Goal: Task Accomplishment & Management: Complete application form

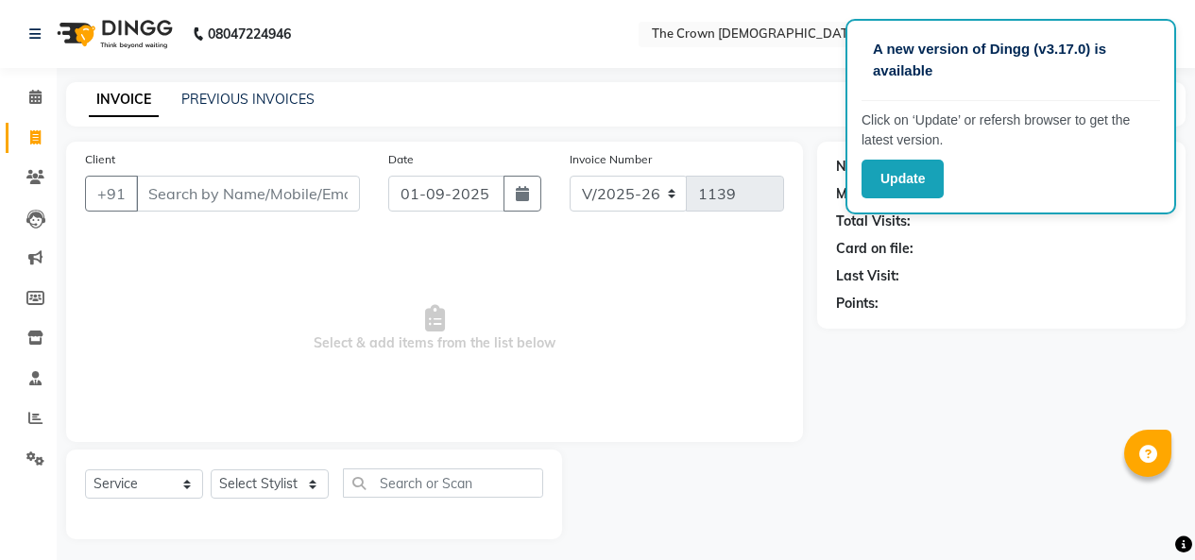
select select "7627"
select select "service"
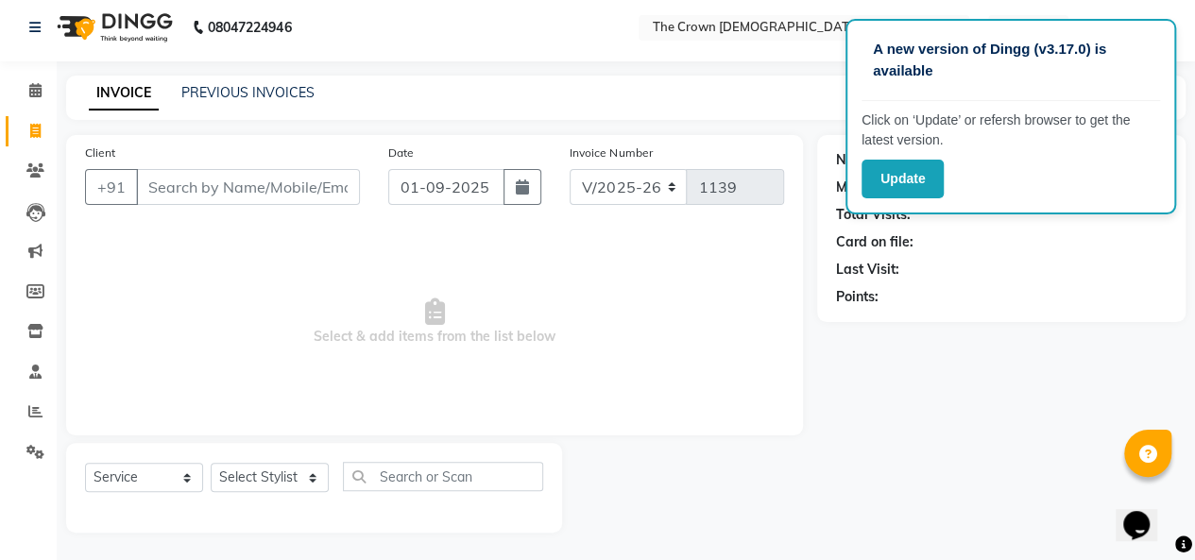
click at [263, 481] on select "Select Stylist [PERSON_NAME] [PERSON_NAME] [PERSON_NAME] [PERSON_NAME] [PERSON_…" at bounding box center [270, 477] width 118 height 29
drag, startPoint x: 0, startPoint y: 0, endPoint x: 263, endPoint y: 481, distance: 548.0
click at [263, 481] on select "Select Stylist [PERSON_NAME] [PERSON_NAME] [PERSON_NAME] [PERSON_NAME] [PERSON_…" at bounding box center [270, 477] width 118 height 29
select select "69593"
click at [211, 463] on select "Select Stylist [PERSON_NAME] [PERSON_NAME] [PERSON_NAME] [PERSON_NAME] [PERSON_…" at bounding box center [270, 477] width 118 height 29
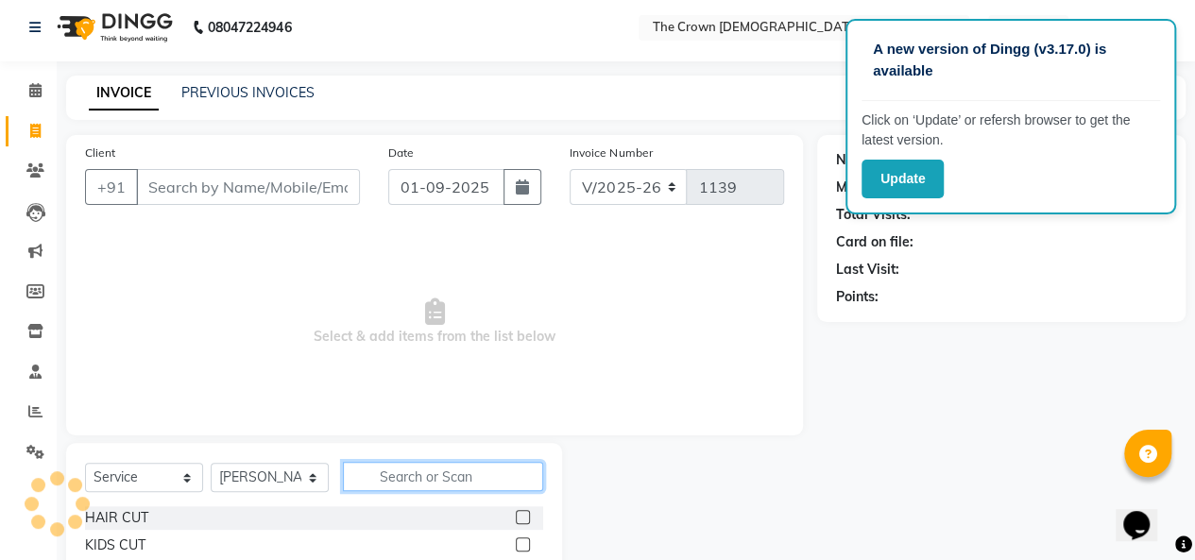
click at [417, 475] on input "text" at bounding box center [443, 476] width 200 height 29
type input "clas"
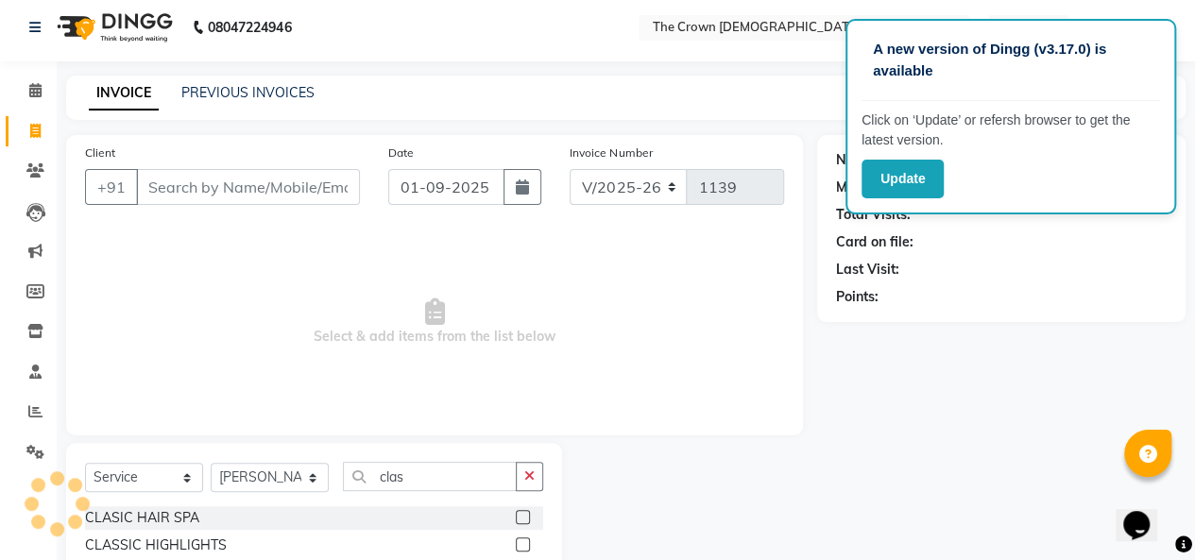
click at [519, 518] on label at bounding box center [523, 517] width 14 height 14
click at [519, 518] on input "checkbox" at bounding box center [522, 518] width 12 height 12
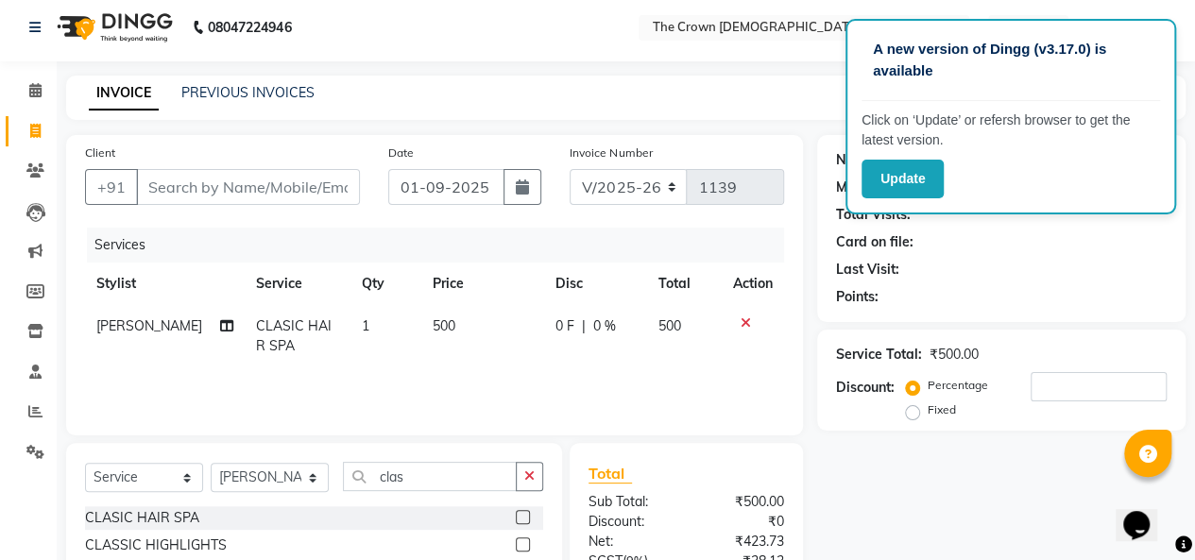
click at [524, 515] on label at bounding box center [523, 517] width 14 height 14
click at [524, 515] on input "checkbox" at bounding box center [522, 518] width 12 height 12
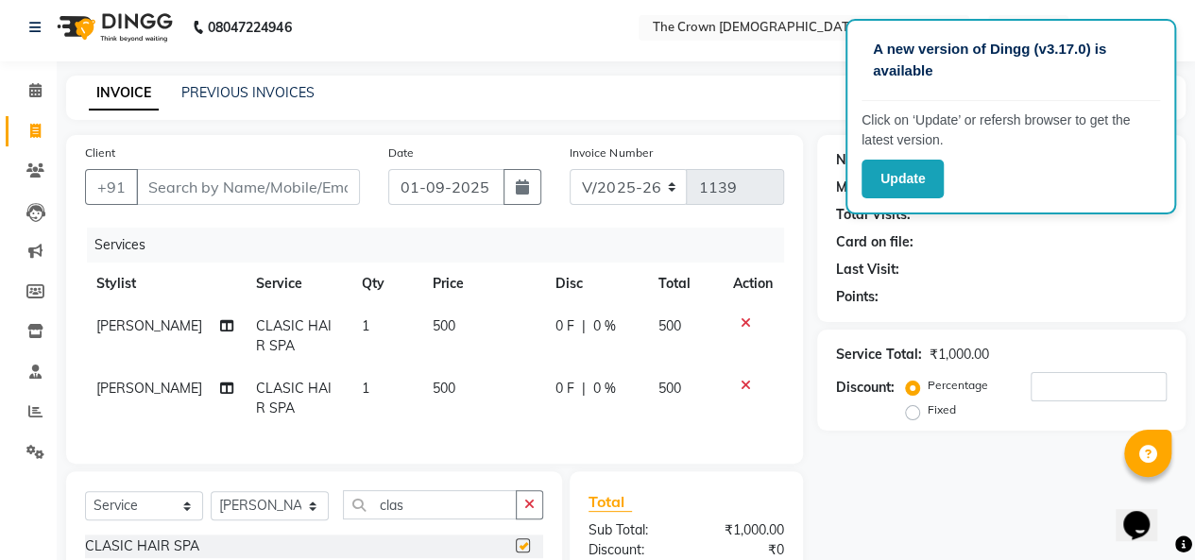
checkbox input "false"
click at [309, 186] on input "Client" at bounding box center [248, 187] width 224 height 36
type input "9"
type input "0"
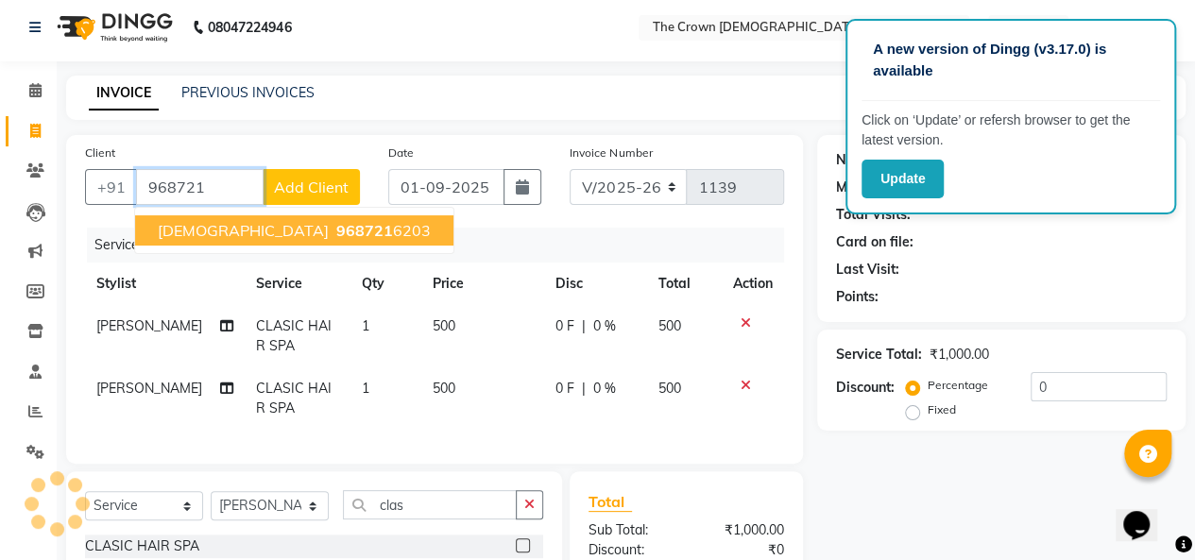
click at [238, 241] on button "[PERSON_NAME] 968721 6203" at bounding box center [294, 230] width 318 height 30
type input "9687216203"
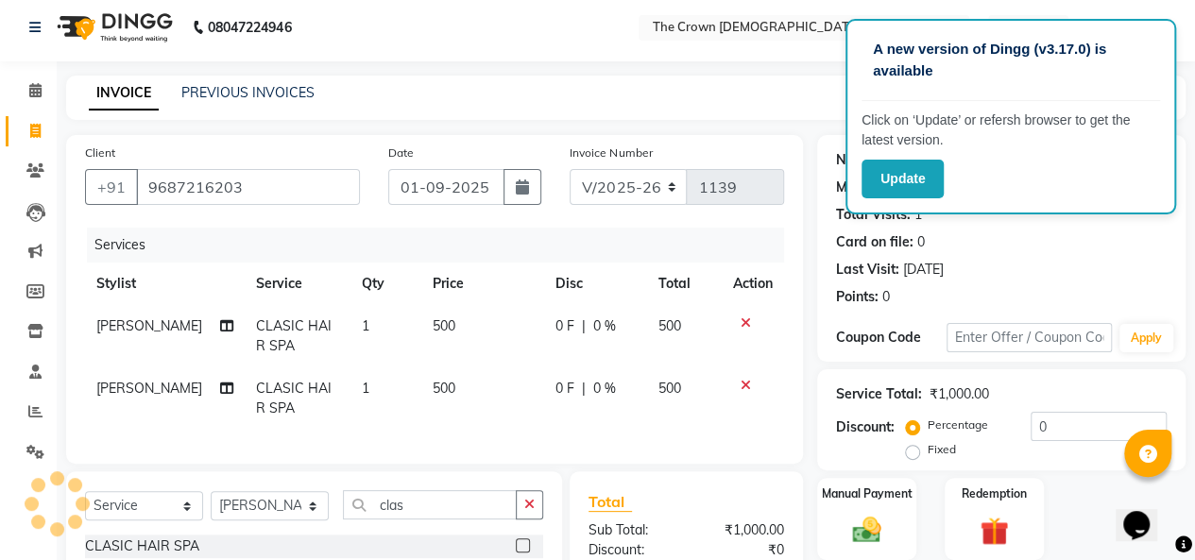
click at [745, 379] on icon at bounding box center [746, 385] width 10 height 13
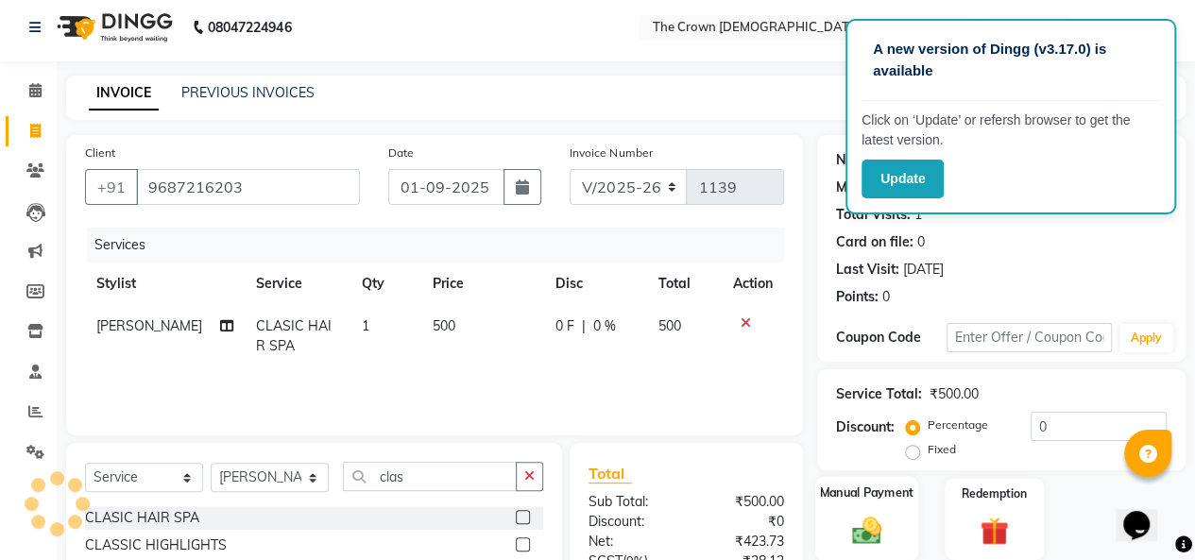
click at [835, 514] on div "Manual Payment" at bounding box center [866, 519] width 103 height 86
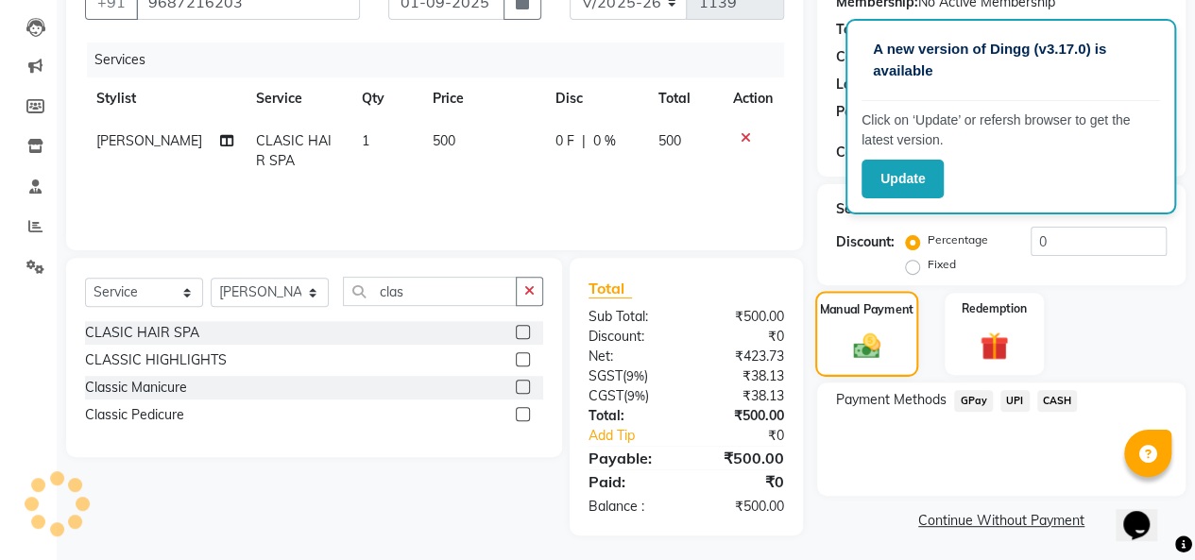
scroll to position [194, 0]
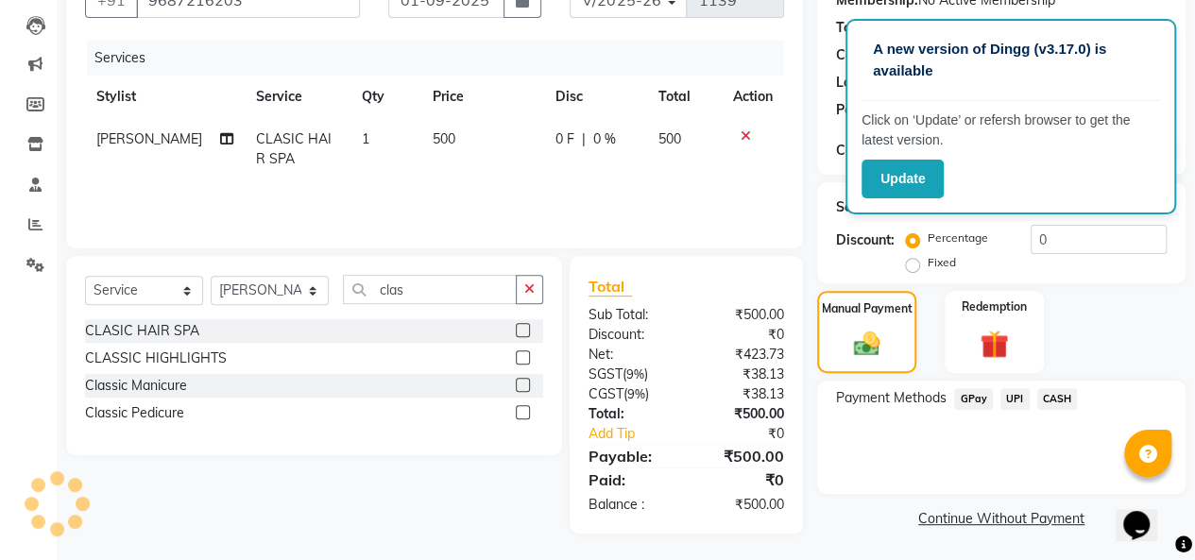
click at [1056, 403] on span "CASH" at bounding box center [1057, 399] width 41 height 22
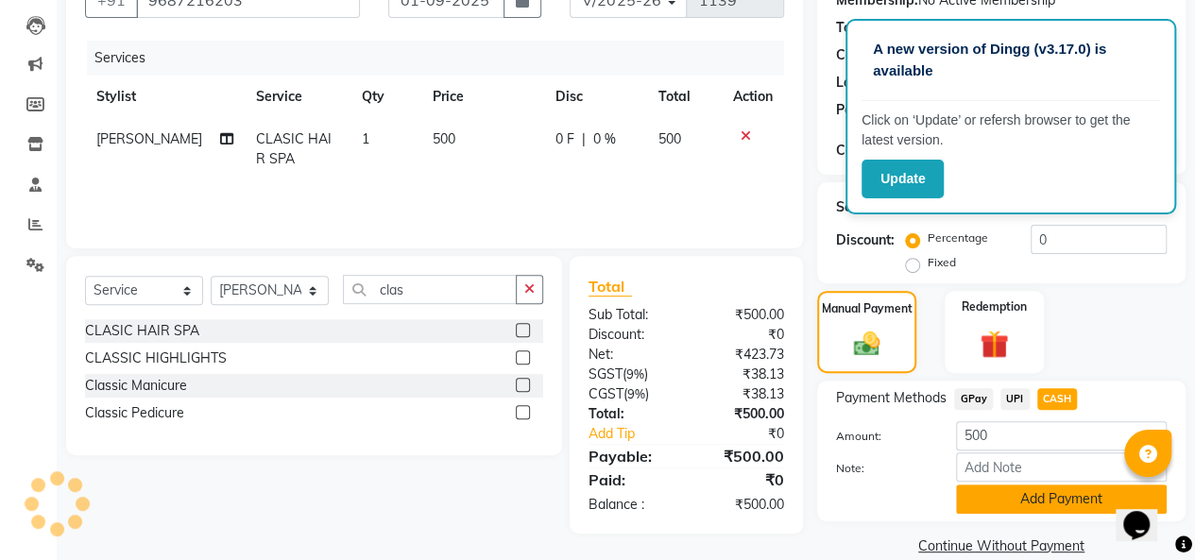
click at [1016, 500] on button "Add Payment" at bounding box center [1061, 499] width 211 height 29
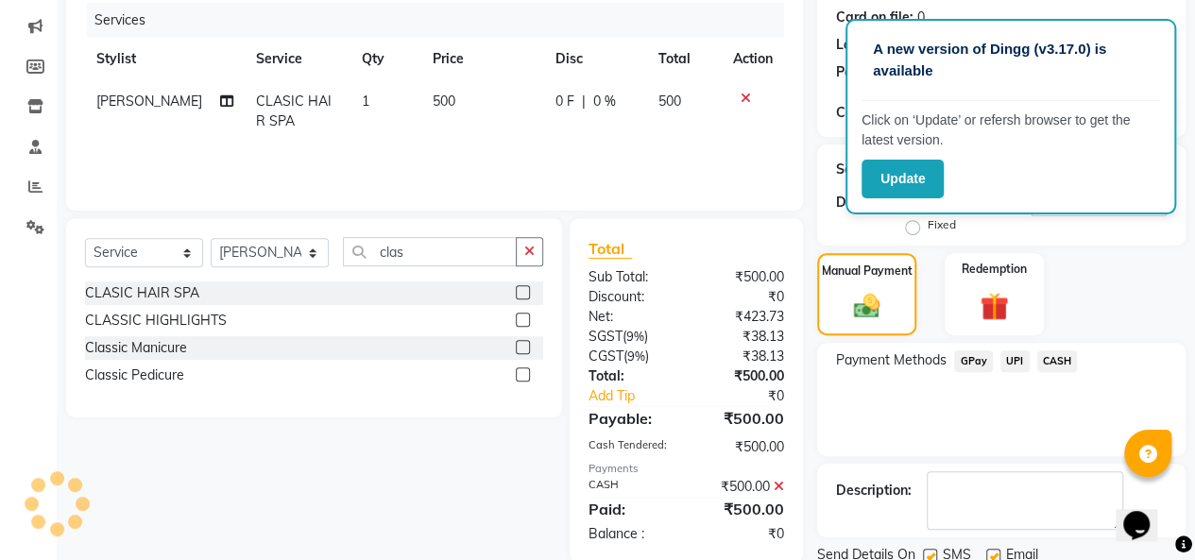
scroll to position [299, 0]
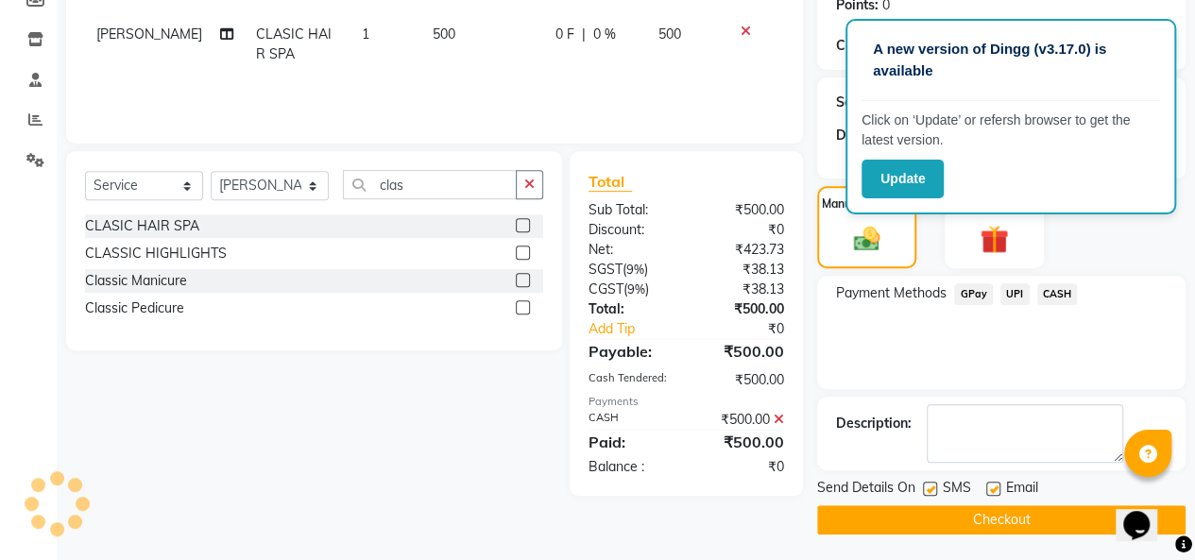
click at [992, 488] on label at bounding box center [993, 489] width 14 height 14
click at [992, 488] on input "checkbox" at bounding box center [992, 490] width 12 height 12
checkbox input "false"
click at [976, 511] on button "Checkout" at bounding box center [1001, 519] width 368 height 29
click at [973, 514] on button "Checkout" at bounding box center [1001, 519] width 368 height 29
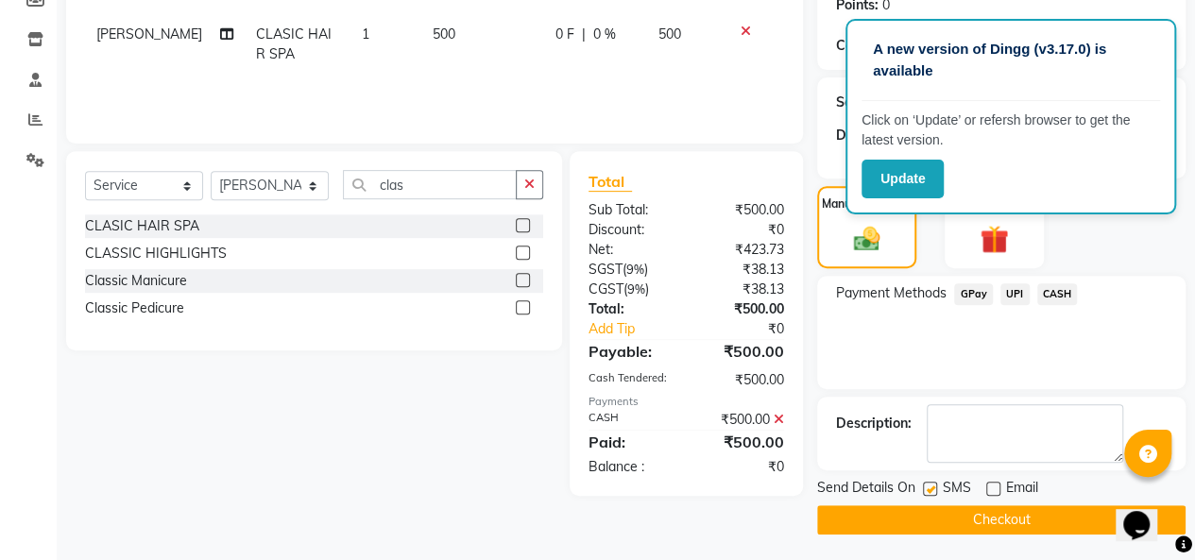
click at [973, 514] on button "Checkout" at bounding box center [1001, 519] width 368 height 29
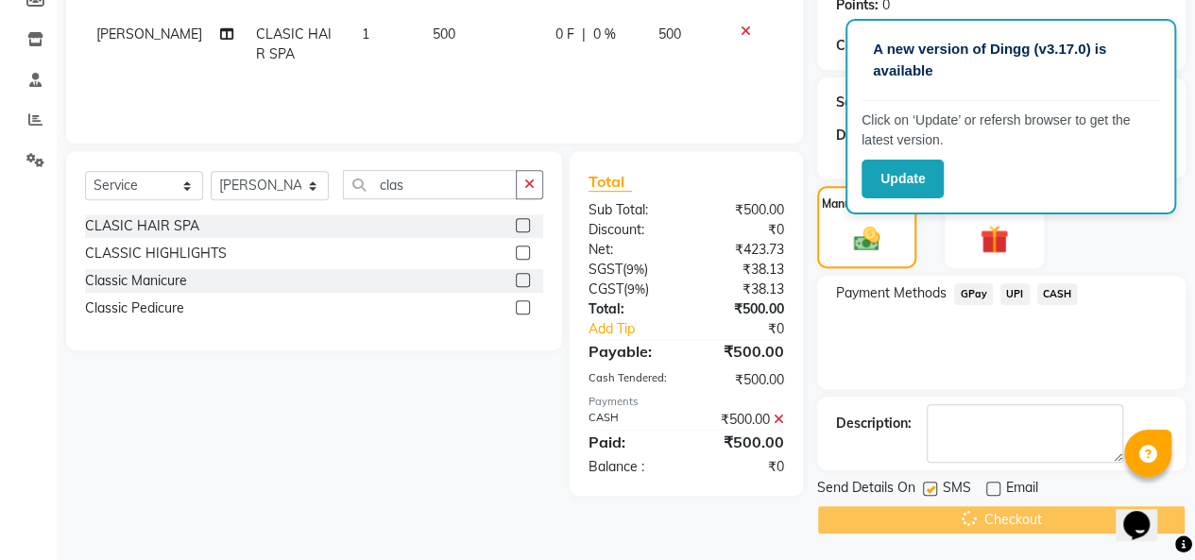
click at [973, 514] on div "Checkout" at bounding box center [1001, 519] width 368 height 29
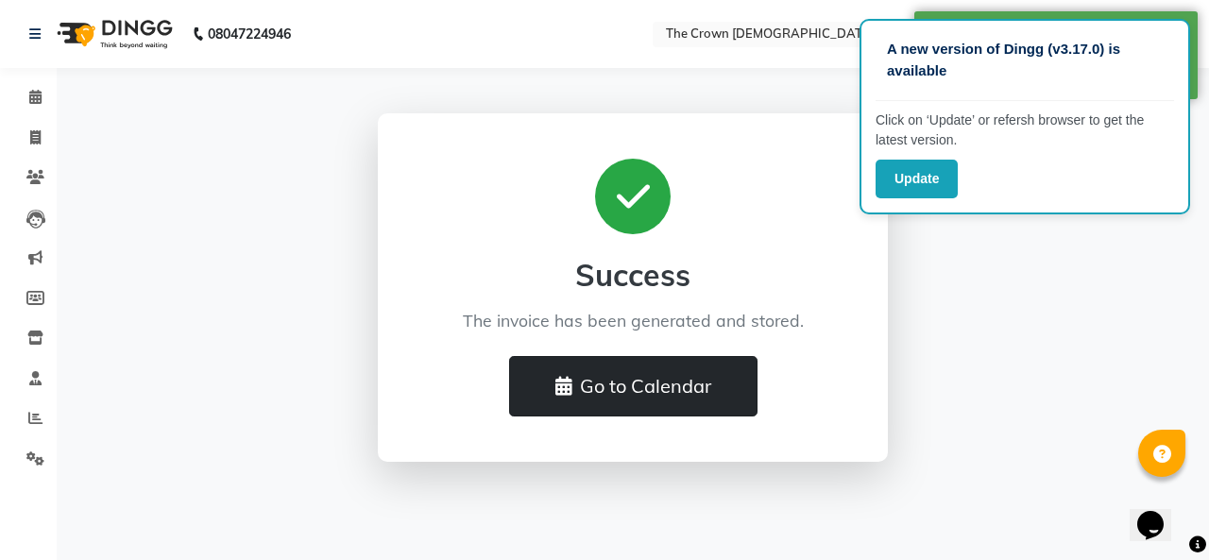
click at [591, 375] on button "Go to Calendar" at bounding box center [633, 386] width 248 height 60
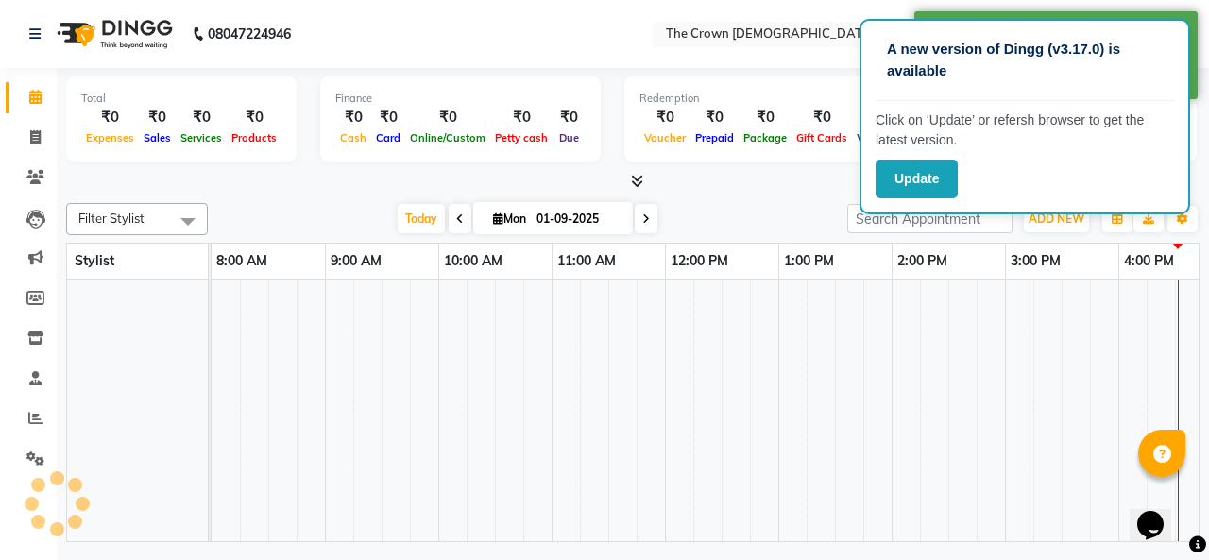
scroll to position [0, 486]
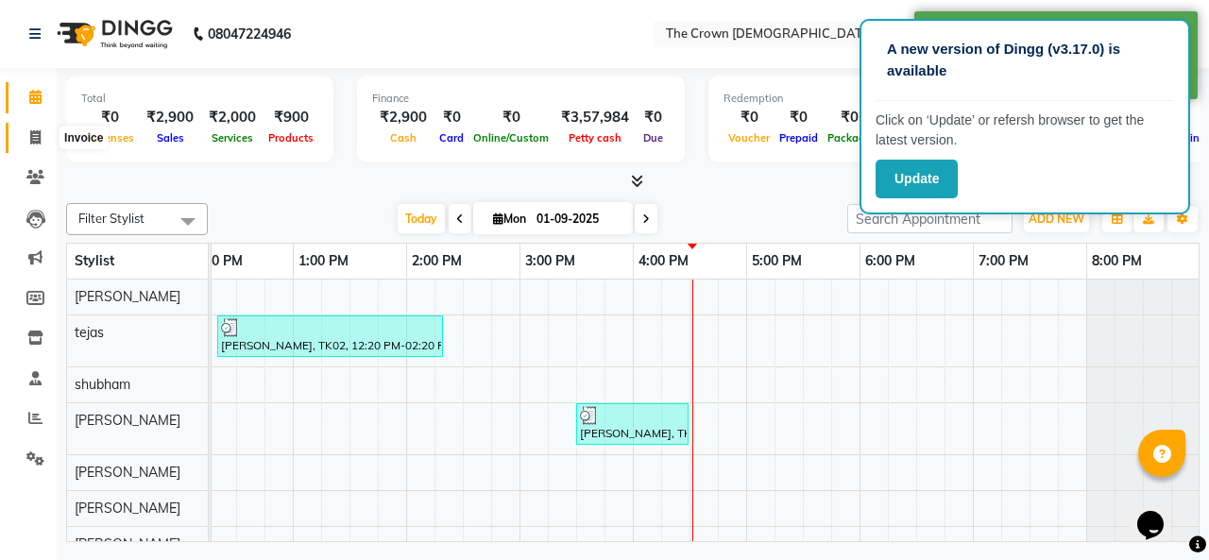
click at [33, 133] on icon at bounding box center [35, 137] width 10 height 14
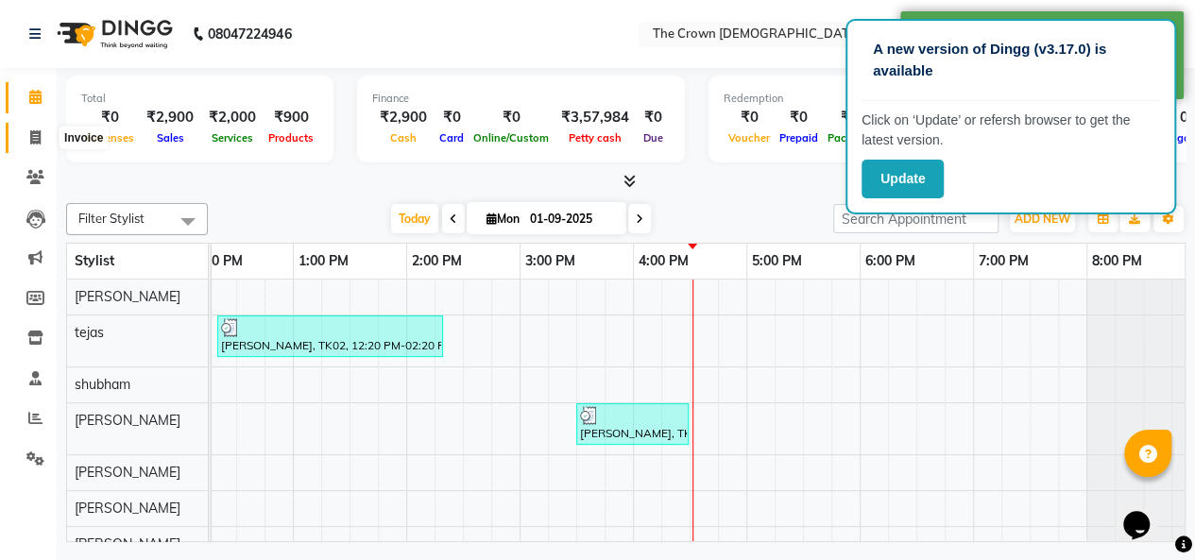
select select "service"
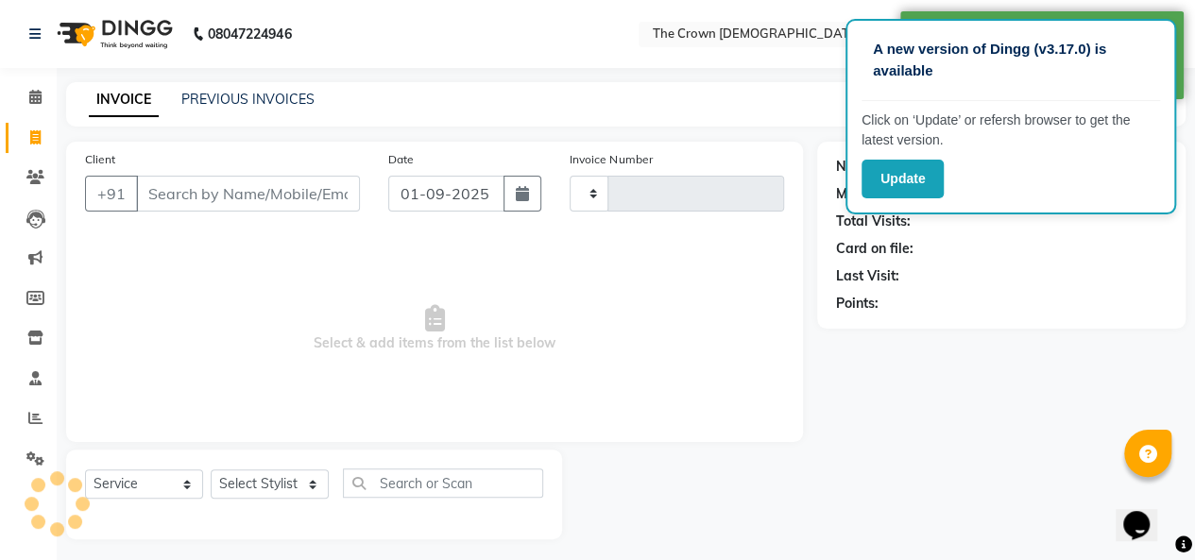
type input "1140"
select select "7627"
click at [164, 191] on input "Client" at bounding box center [248, 194] width 224 height 36
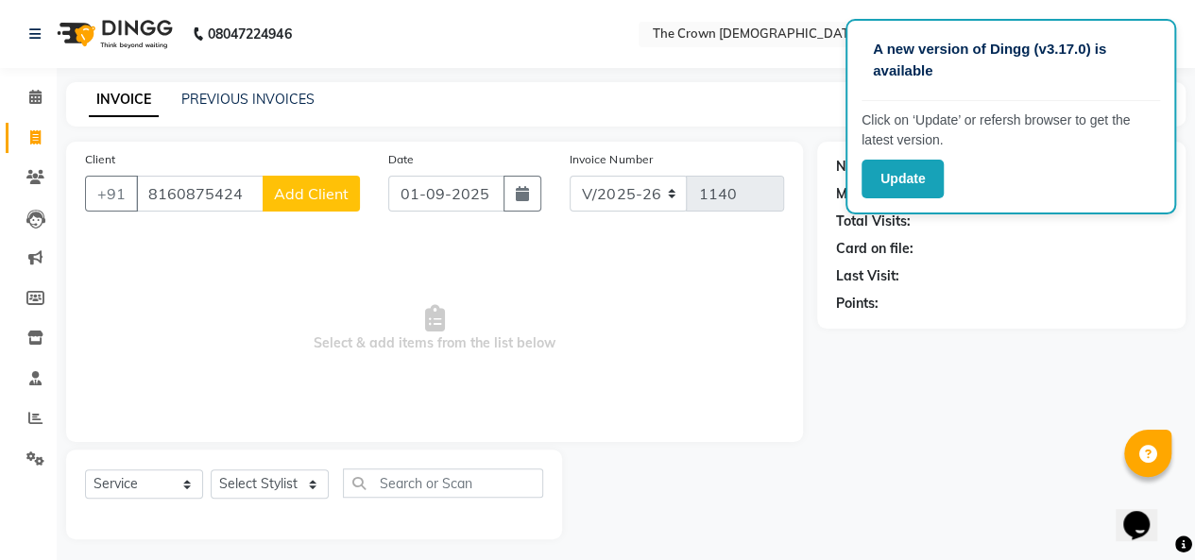
type input "8160875424"
click at [283, 197] on span "Add Client" at bounding box center [311, 193] width 75 height 19
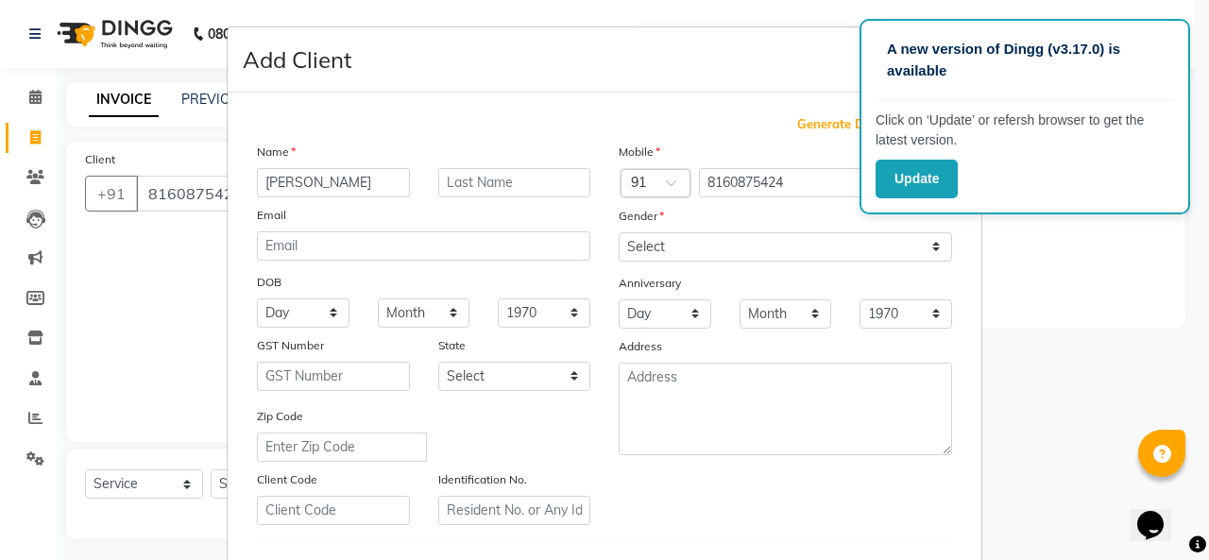
type input "[PERSON_NAME]"
click at [633, 246] on select "Select [DEMOGRAPHIC_DATA] [DEMOGRAPHIC_DATA] Other Prefer Not To Say" at bounding box center [786, 246] width 334 height 29
select select "[DEMOGRAPHIC_DATA]"
click at [619, 232] on select "Select [DEMOGRAPHIC_DATA] [DEMOGRAPHIC_DATA] Other Prefer Not To Say" at bounding box center [786, 246] width 334 height 29
click at [1019, 351] on ngb-modal-window "Add Client Generate Dummy Number Name [PERSON_NAME] Email DOB Day 01 02 03 04 0…" at bounding box center [604, 280] width 1209 height 560
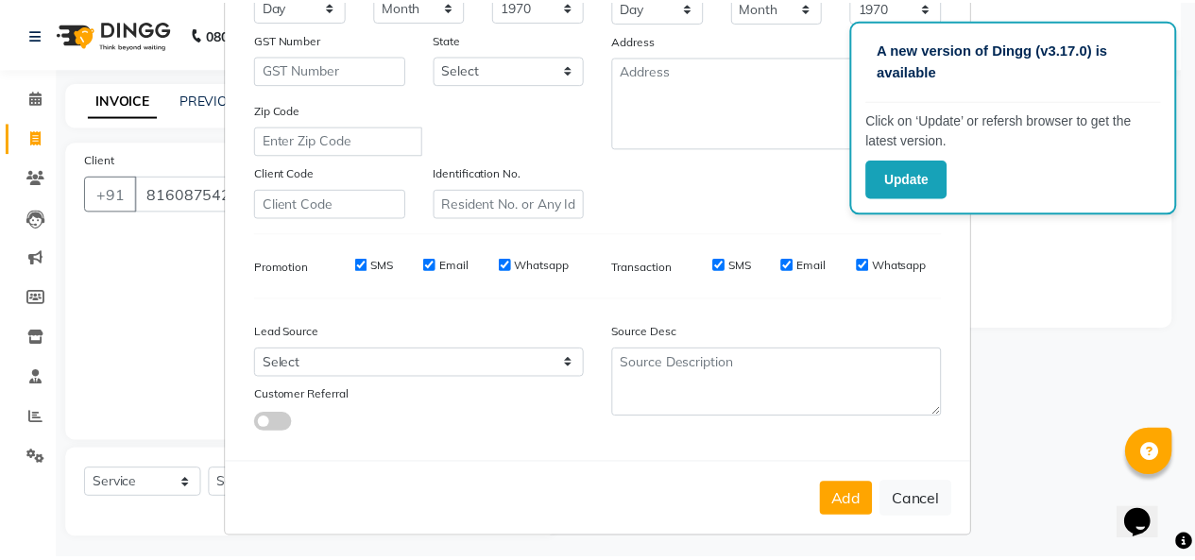
scroll to position [308, 0]
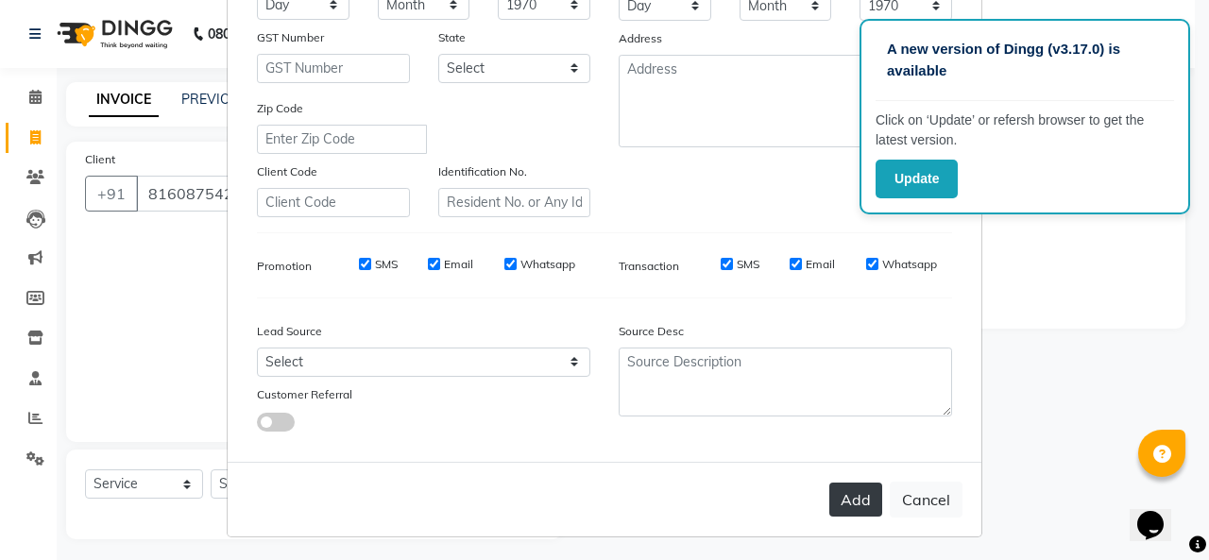
click at [835, 503] on button "Add" at bounding box center [856, 500] width 53 height 34
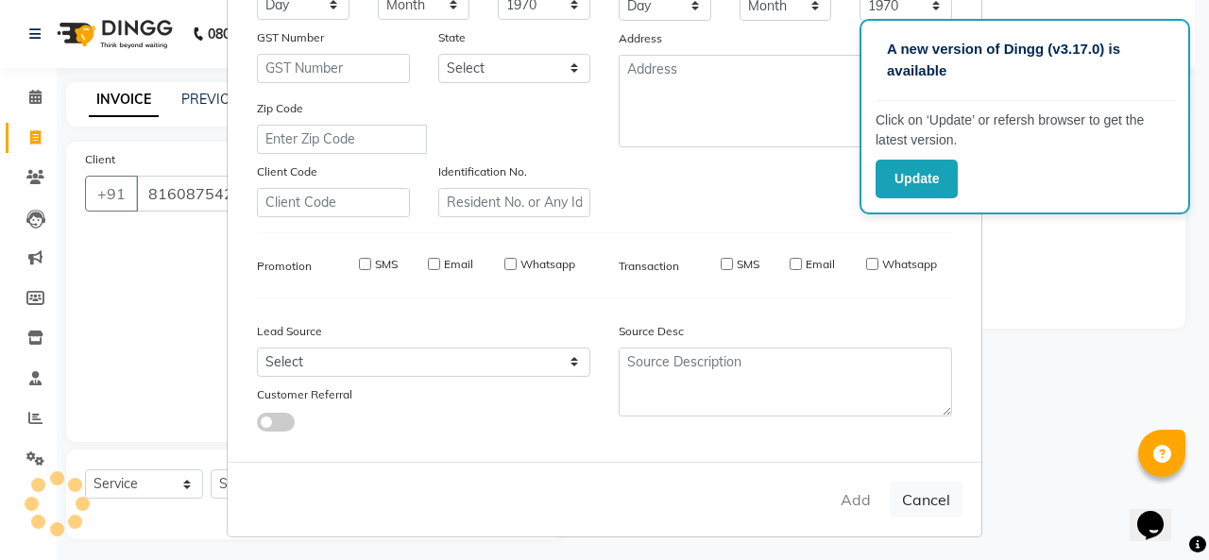
select select
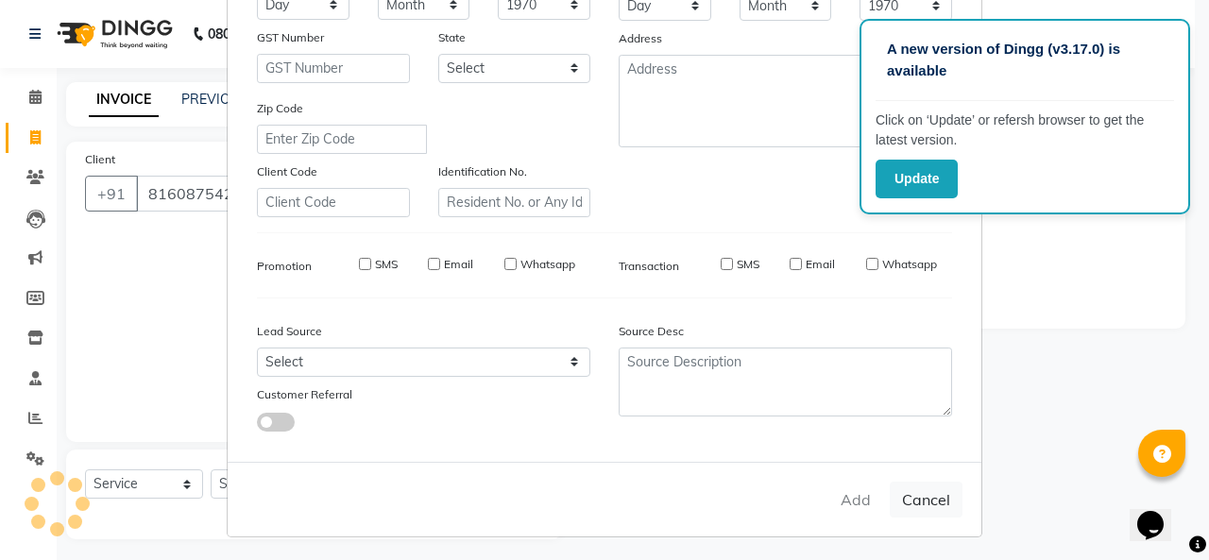
select select
checkbox input "false"
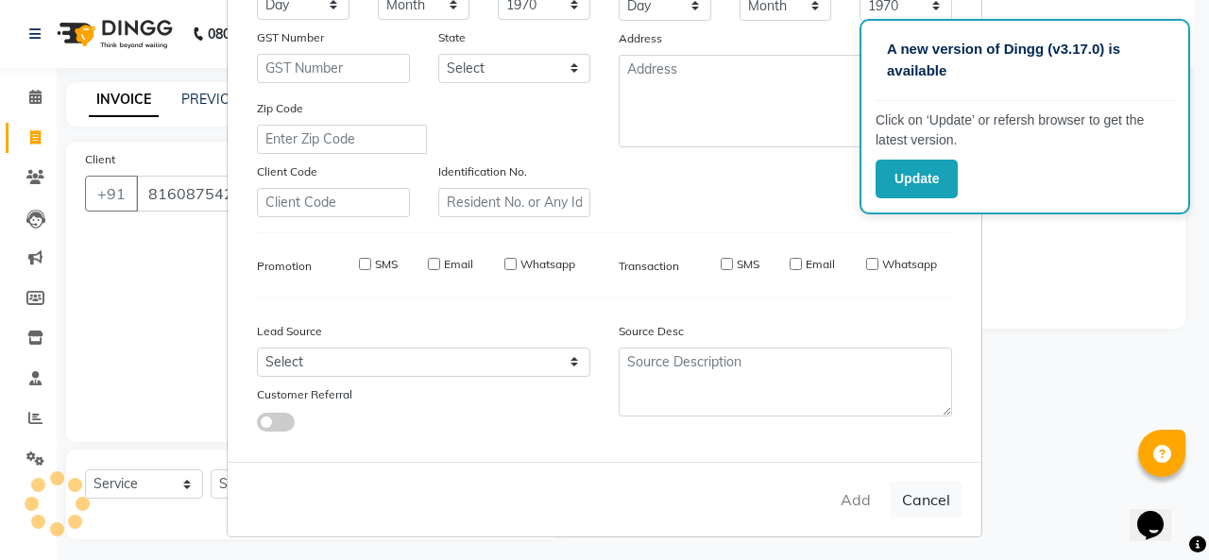
checkbox input "false"
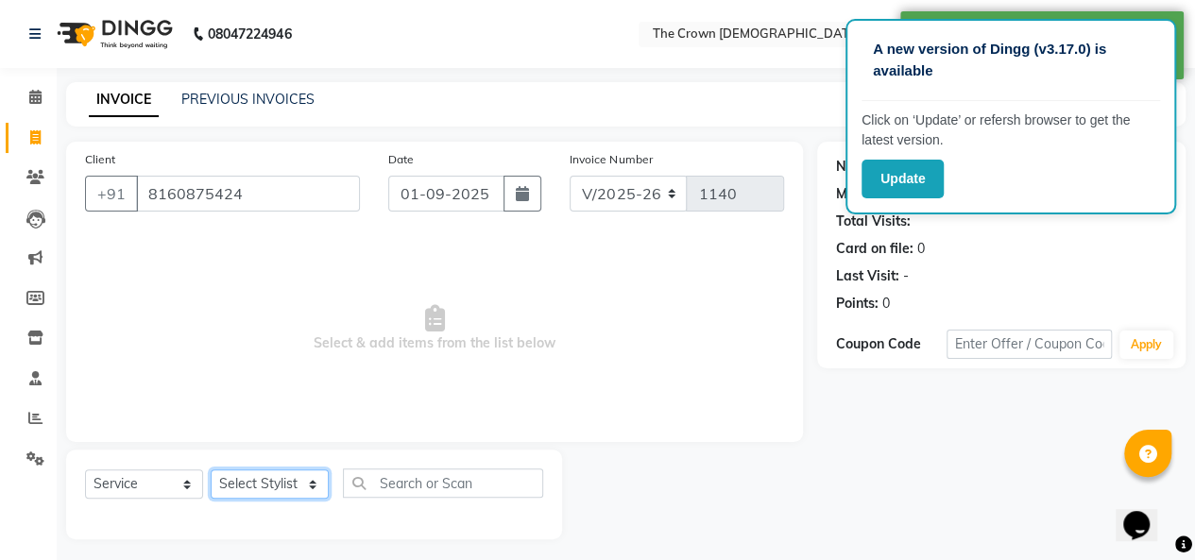
click at [247, 480] on select "Select Stylist [PERSON_NAME] [PERSON_NAME] [PERSON_NAME] [PERSON_NAME] [PERSON_…" at bounding box center [270, 484] width 118 height 29
select select "89298"
click at [211, 470] on select "Select Stylist [PERSON_NAME] [PERSON_NAME] [PERSON_NAME] [PERSON_NAME] [PERSON_…" at bounding box center [270, 484] width 118 height 29
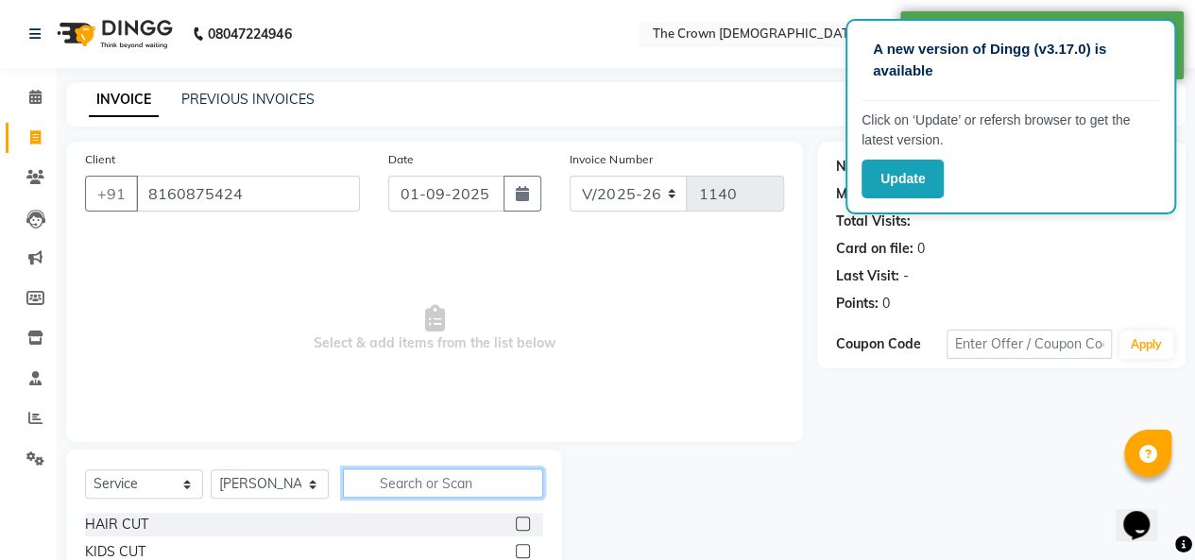
click at [454, 475] on input "text" at bounding box center [443, 483] width 200 height 29
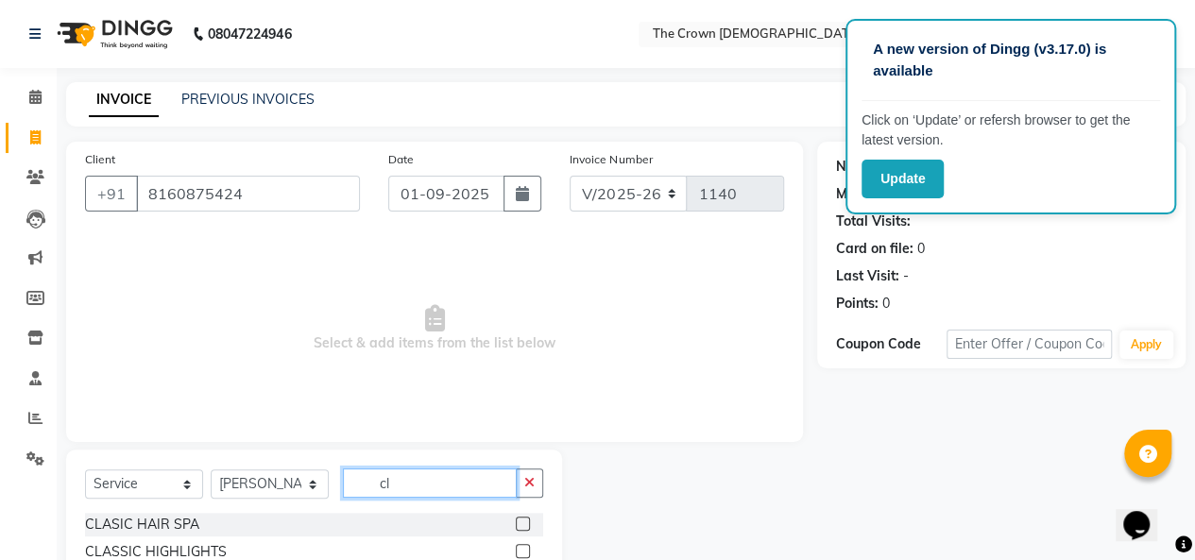
type input "cl"
click at [516, 524] on label at bounding box center [523, 524] width 14 height 14
click at [516, 524] on input "checkbox" at bounding box center [522, 525] width 12 height 12
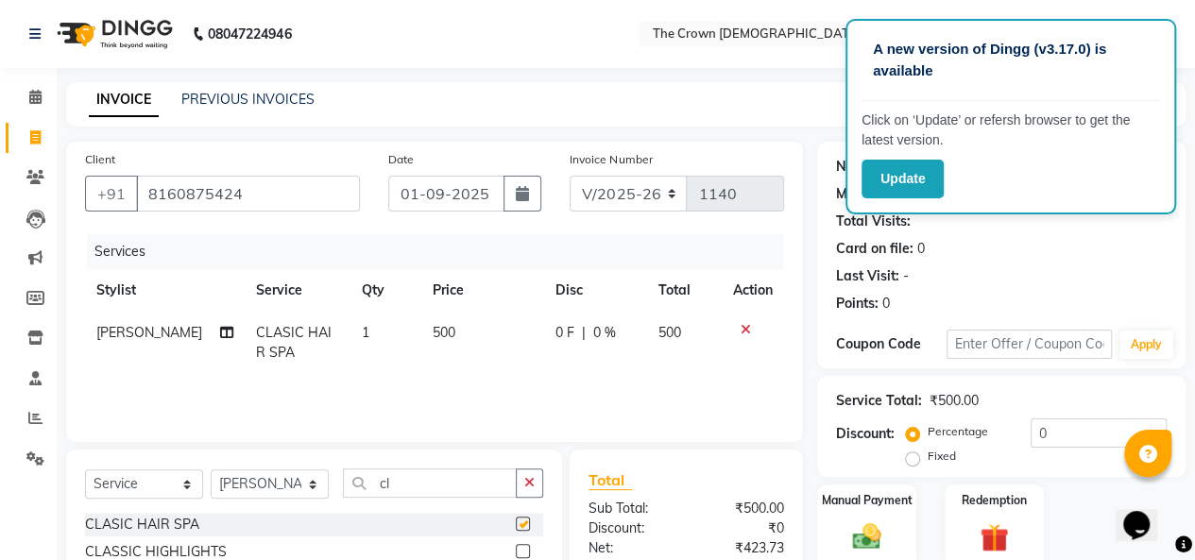
checkbox input "false"
click at [831, 516] on div "Manual Payment" at bounding box center [866, 526] width 103 height 86
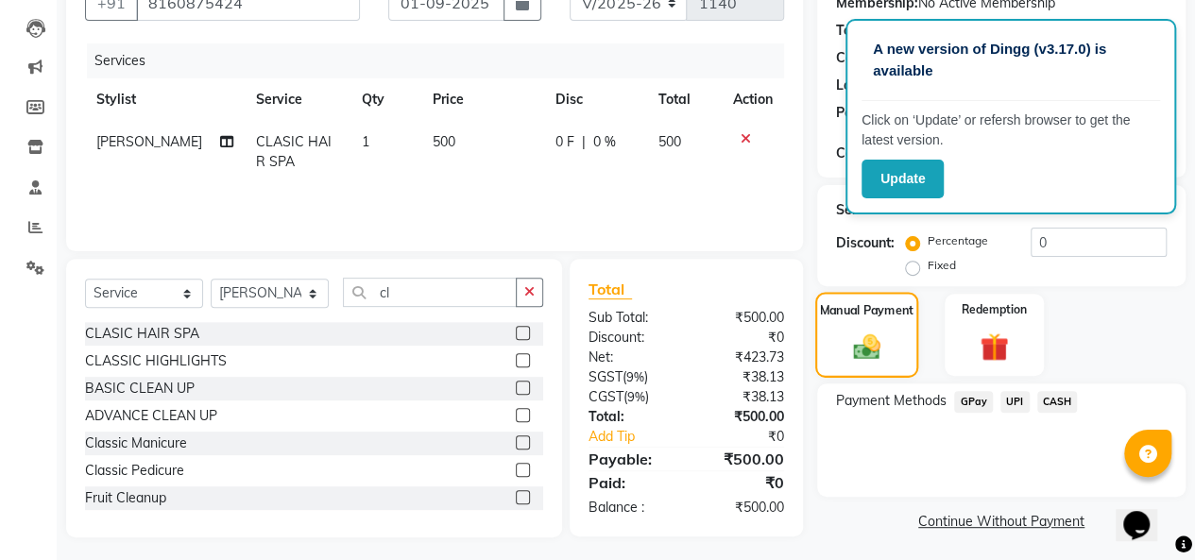
scroll to position [196, 0]
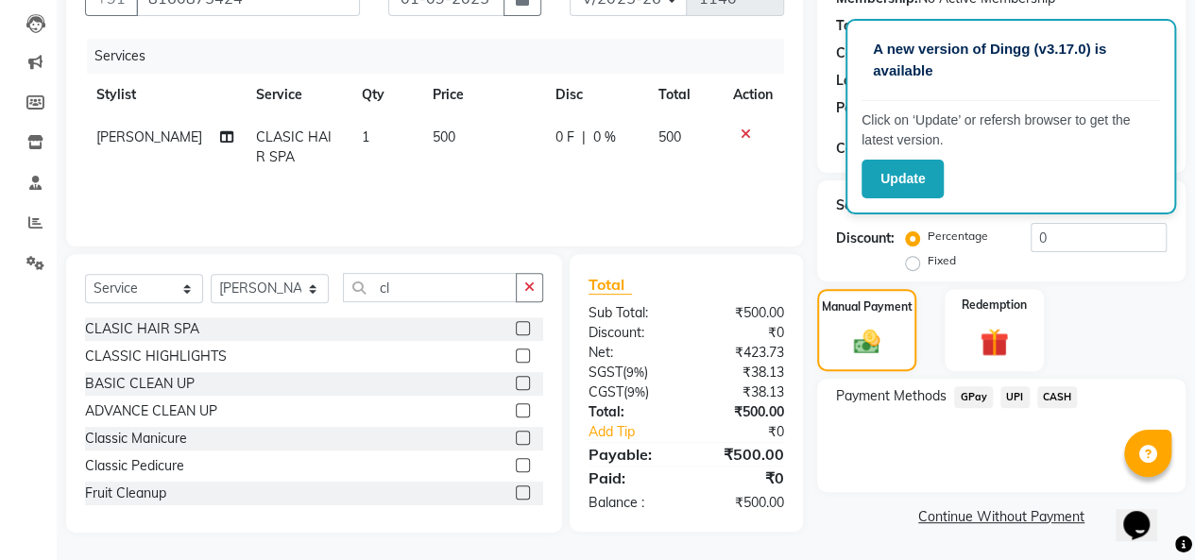
click at [960, 394] on span "GPay" at bounding box center [973, 397] width 39 height 22
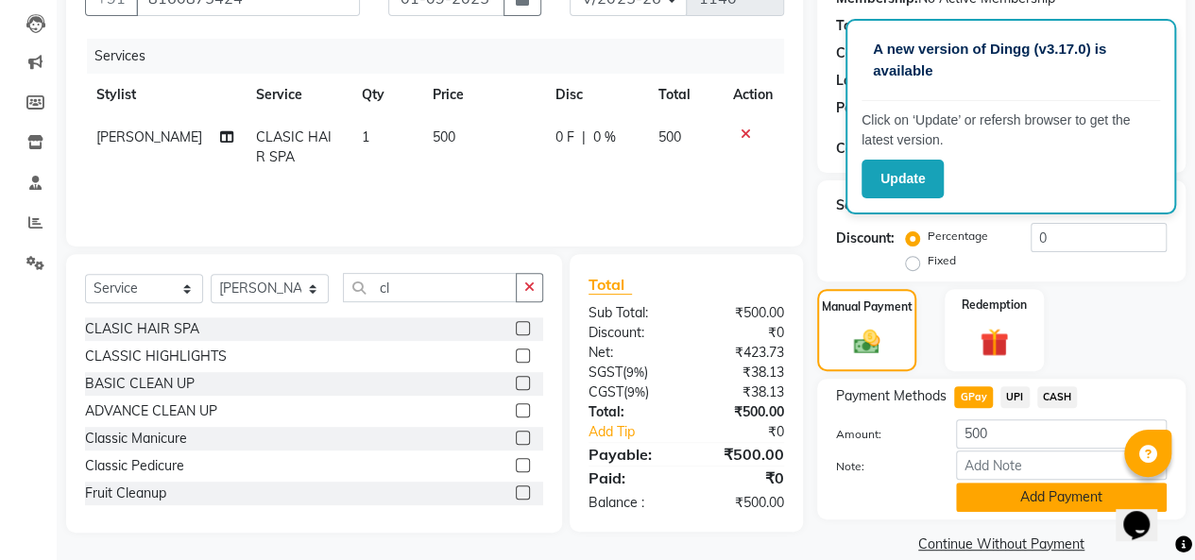
click at [982, 498] on button "Add Payment" at bounding box center [1061, 497] width 211 height 29
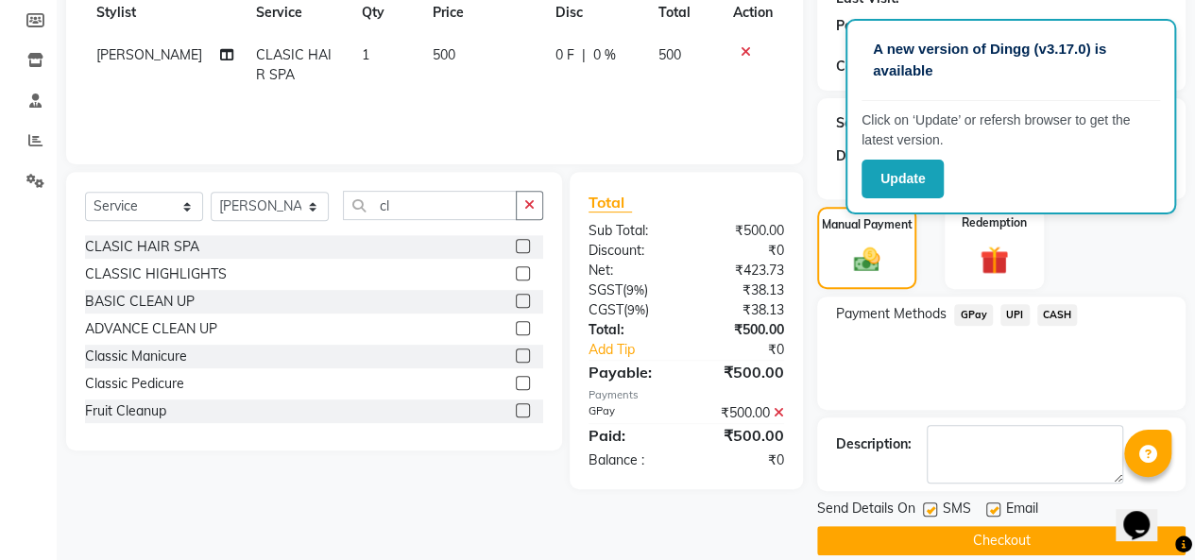
scroll to position [299, 0]
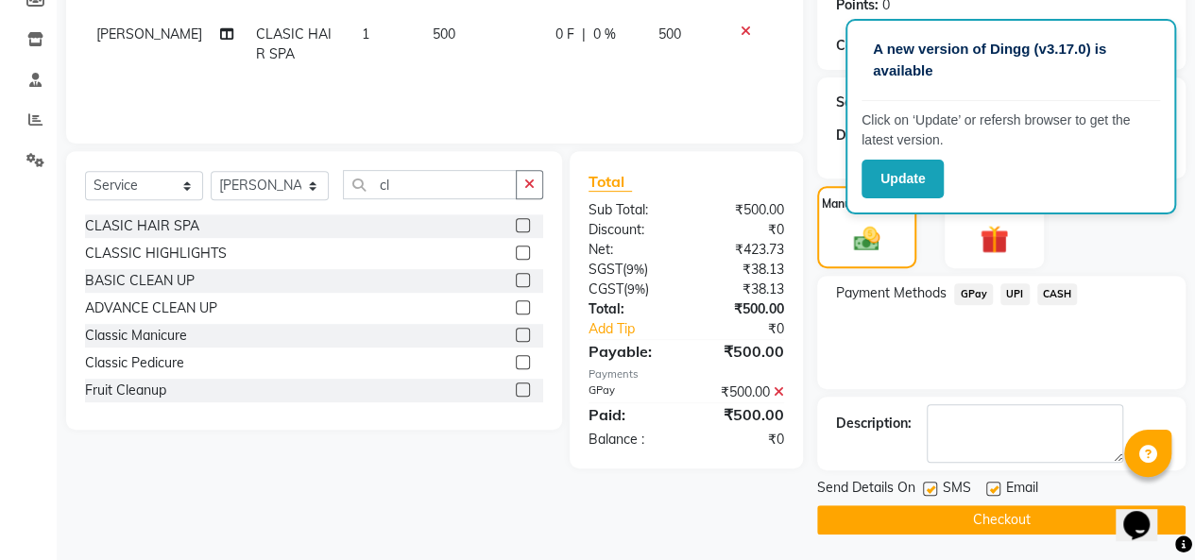
click at [992, 487] on label at bounding box center [993, 489] width 14 height 14
click at [992, 487] on input "checkbox" at bounding box center [992, 490] width 12 height 12
checkbox input "false"
click at [945, 513] on button "Checkout" at bounding box center [1001, 519] width 368 height 29
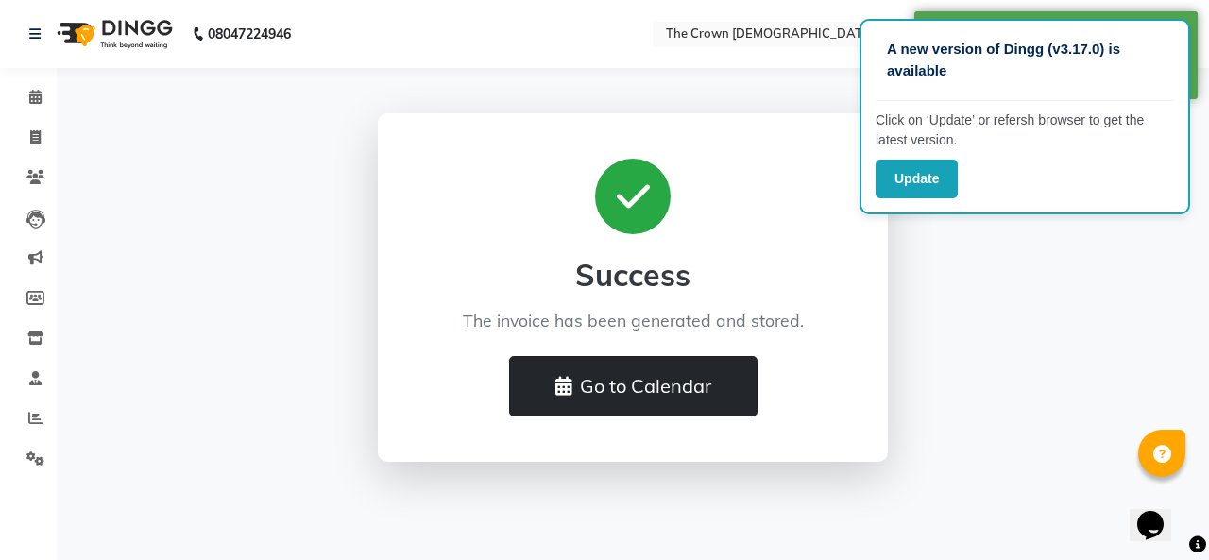
click at [635, 392] on button "Go to Calendar" at bounding box center [633, 386] width 248 height 60
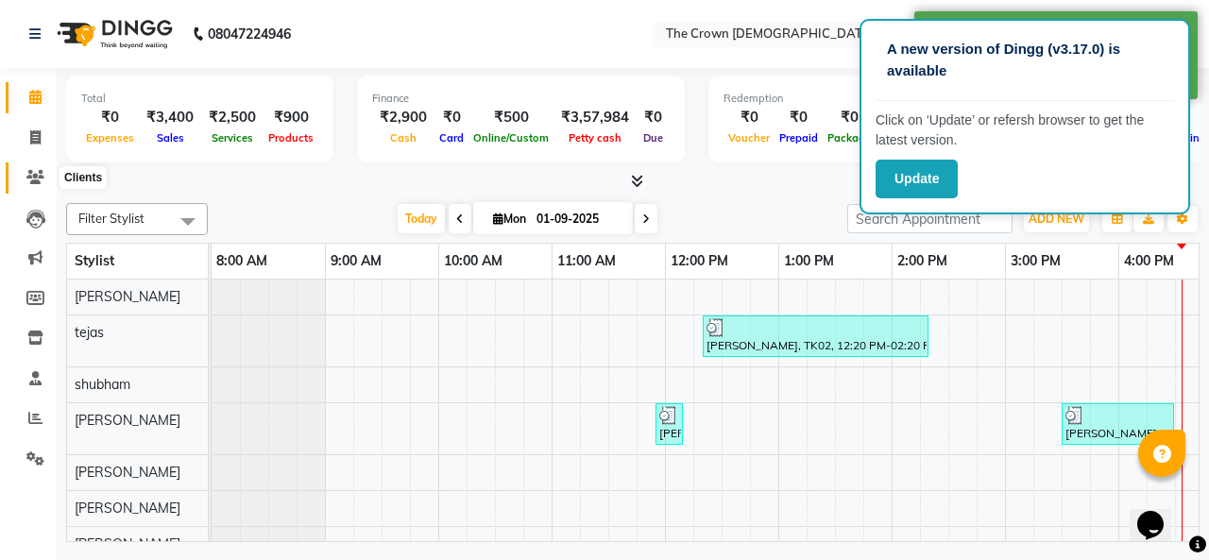
click at [31, 170] on icon at bounding box center [35, 177] width 18 height 14
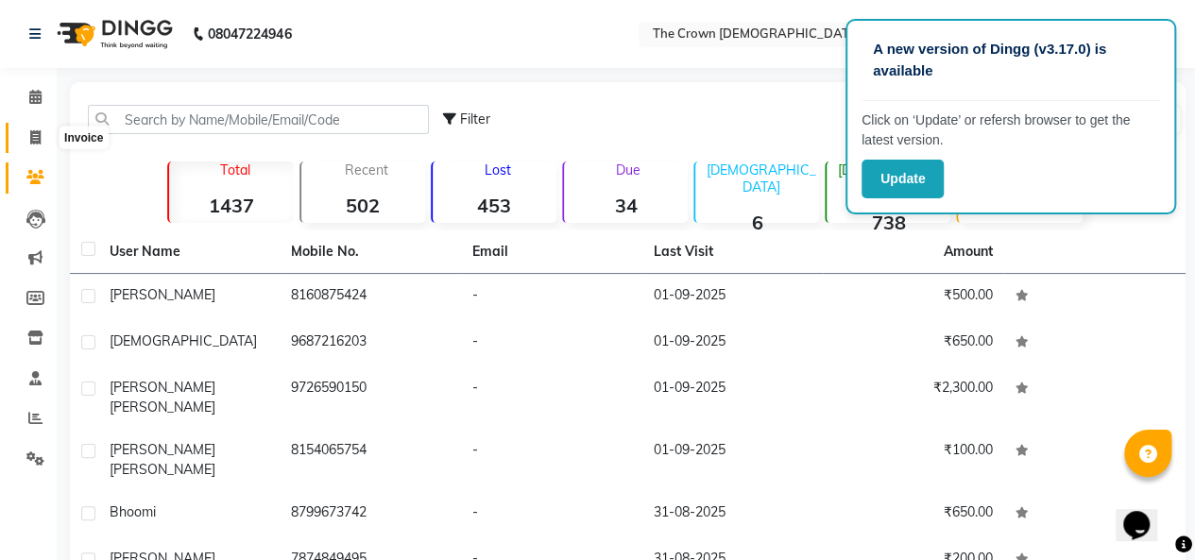
click at [36, 131] on icon at bounding box center [35, 137] width 10 height 14
select select "service"
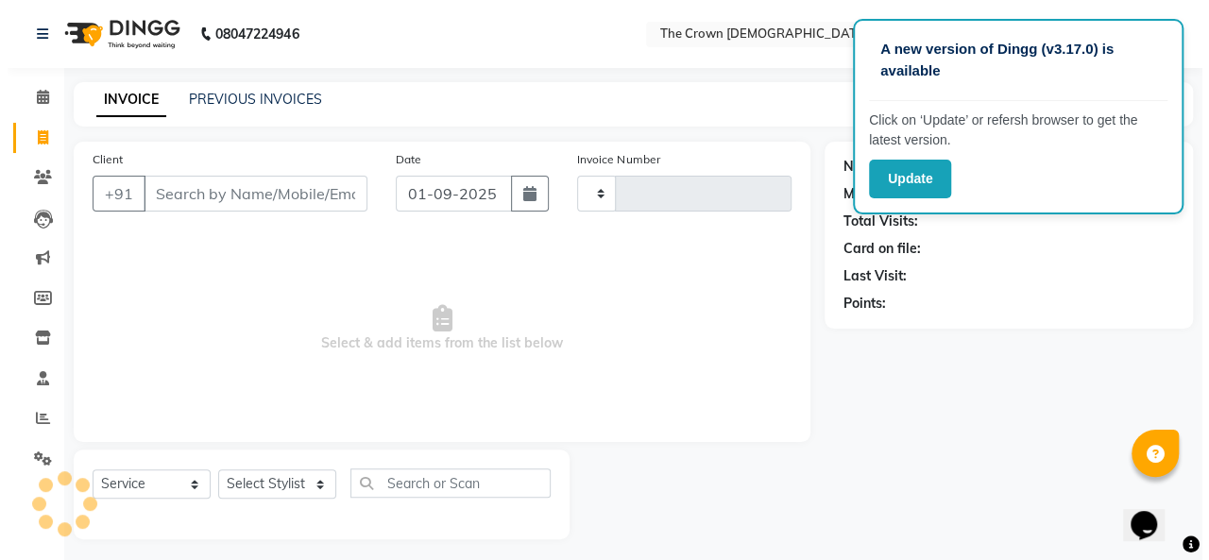
scroll to position [7, 0]
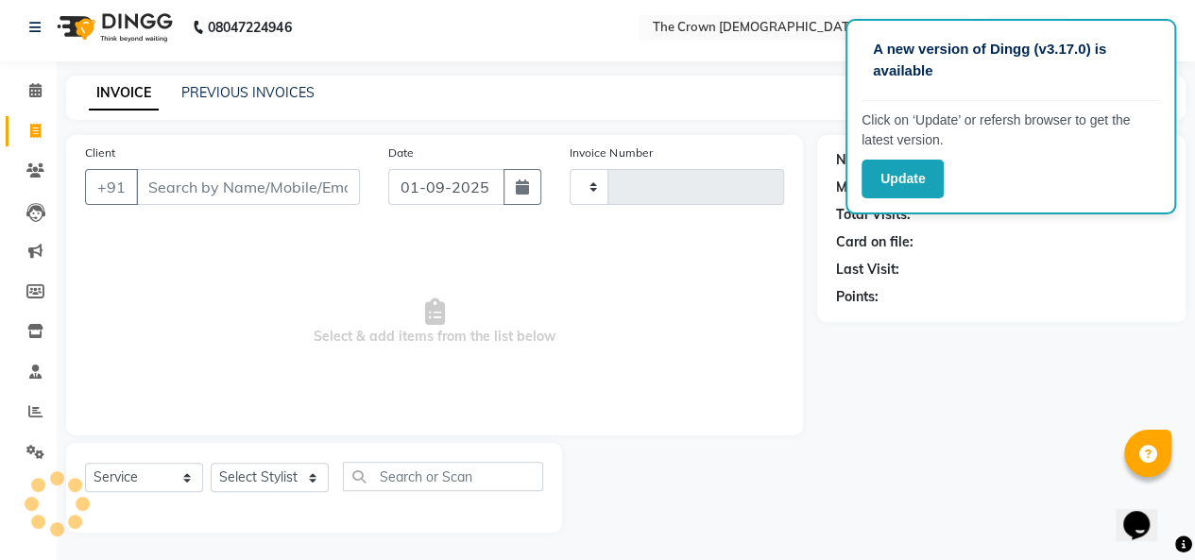
type input "1141"
select select "7627"
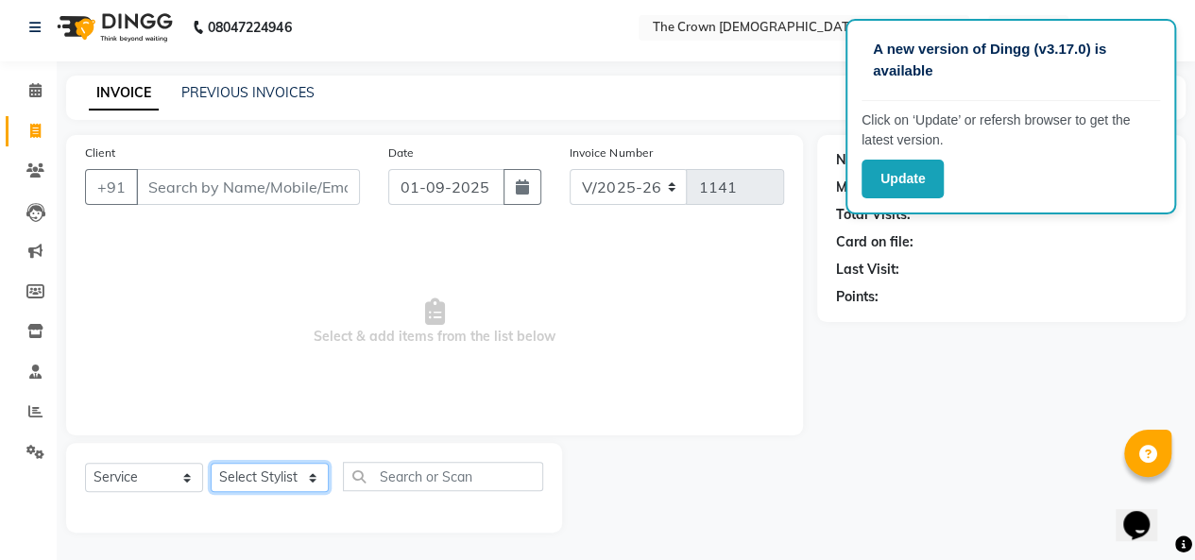
click at [267, 471] on select "Select Stylist [PERSON_NAME] [PERSON_NAME] [PERSON_NAME] [PERSON_NAME] [PERSON_…" at bounding box center [270, 477] width 118 height 29
select select "67502"
click at [211, 463] on select "Select Stylist [PERSON_NAME] [PERSON_NAME] [PERSON_NAME] [PERSON_NAME] [PERSON_…" at bounding box center [270, 477] width 118 height 29
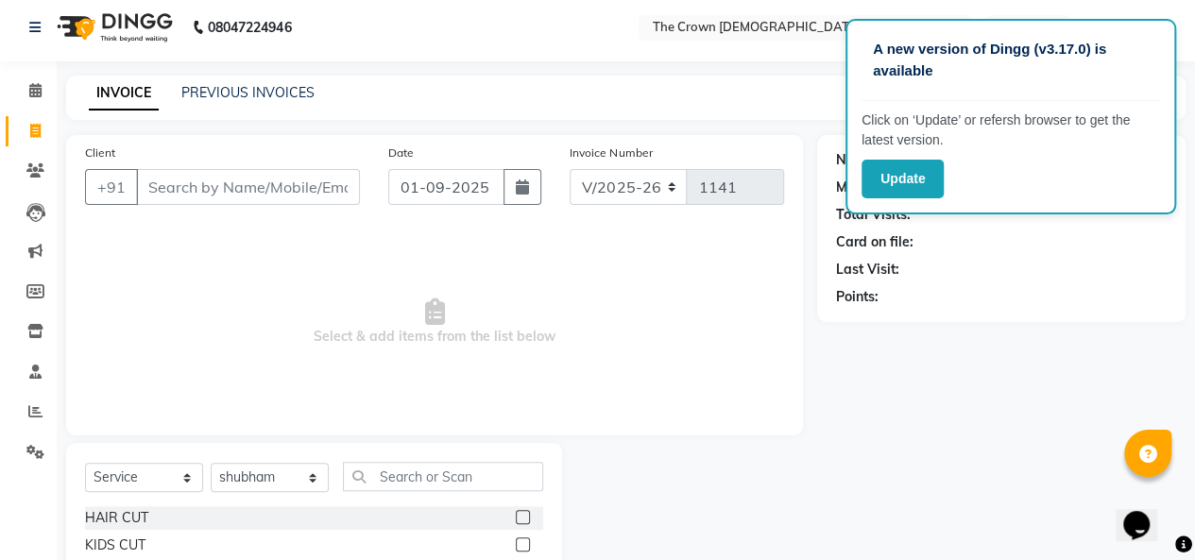
click at [516, 517] on label at bounding box center [523, 517] width 14 height 14
click at [516, 517] on input "checkbox" at bounding box center [522, 518] width 12 height 12
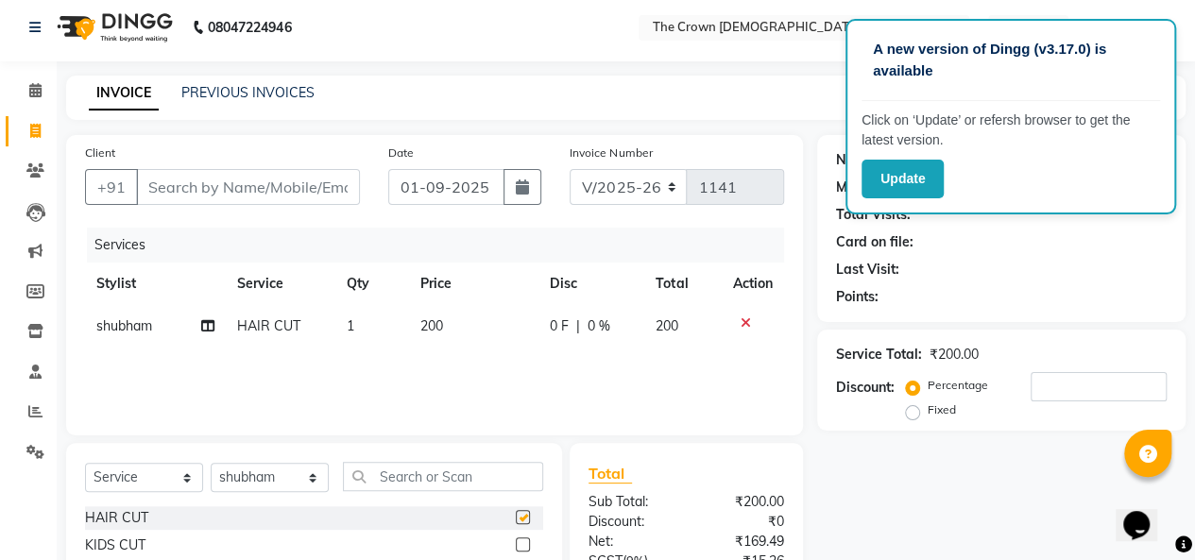
checkbox input "false"
click at [442, 329] on span "200" at bounding box center [430, 325] width 23 height 17
select select "67502"
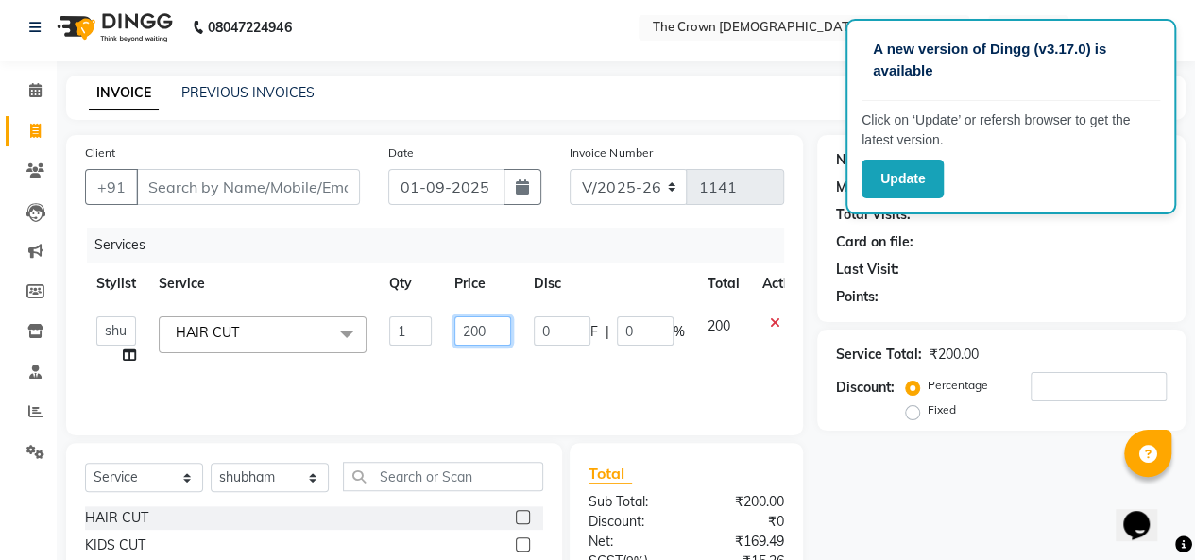
click at [477, 327] on input "200" at bounding box center [482, 331] width 57 height 29
type input "250"
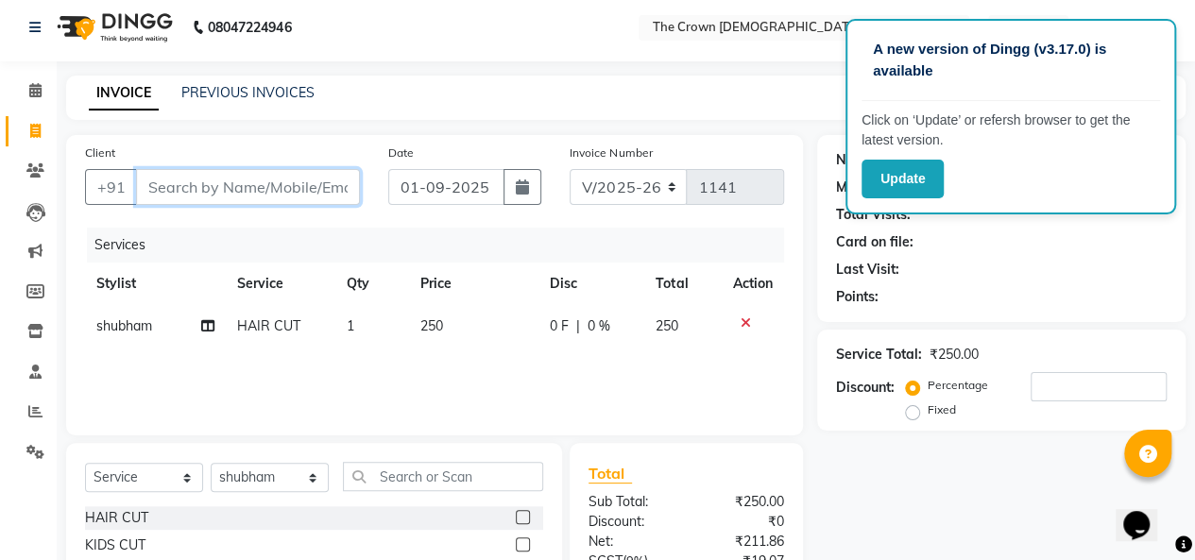
click at [233, 183] on input "Client" at bounding box center [248, 187] width 224 height 36
type input "9"
type input "0"
type input "9712857591"
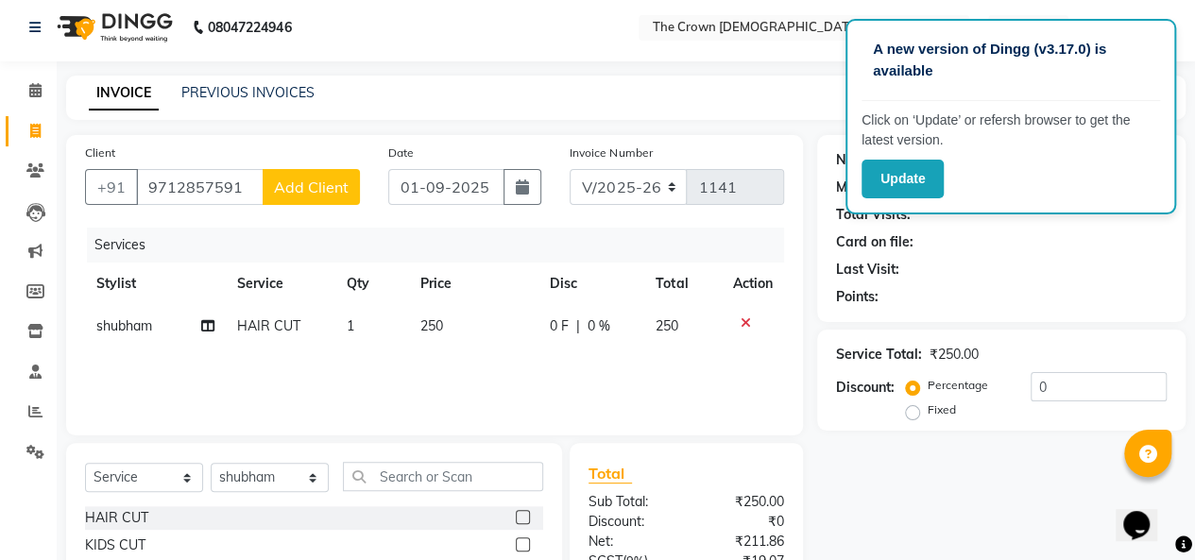
click at [328, 182] on span "Add Client" at bounding box center [311, 187] width 75 height 19
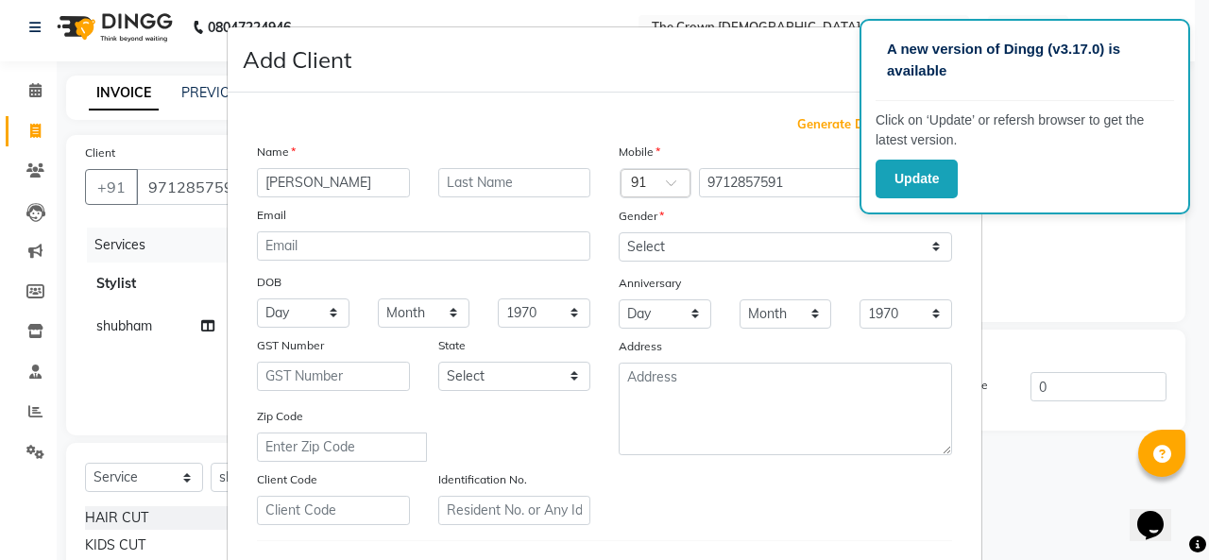
type input "[PERSON_NAME]"
click at [641, 239] on select "Select [DEMOGRAPHIC_DATA] [DEMOGRAPHIC_DATA] Other Prefer Not To Say" at bounding box center [786, 246] width 334 height 29
select select "[DEMOGRAPHIC_DATA]"
click at [619, 232] on select "Select [DEMOGRAPHIC_DATA] [DEMOGRAPHIC_DATA] Other Prefer Not To Say" at bounding box center [786, 246] width 334 height 29
click at [1041, 492] on ngb-modal-window "Add Client Generate Dummy Number Name [PERSON_NAME] Email DOB Day 01 02 03 04 0…" at bounding box center [604, 280] width 1209 height 560
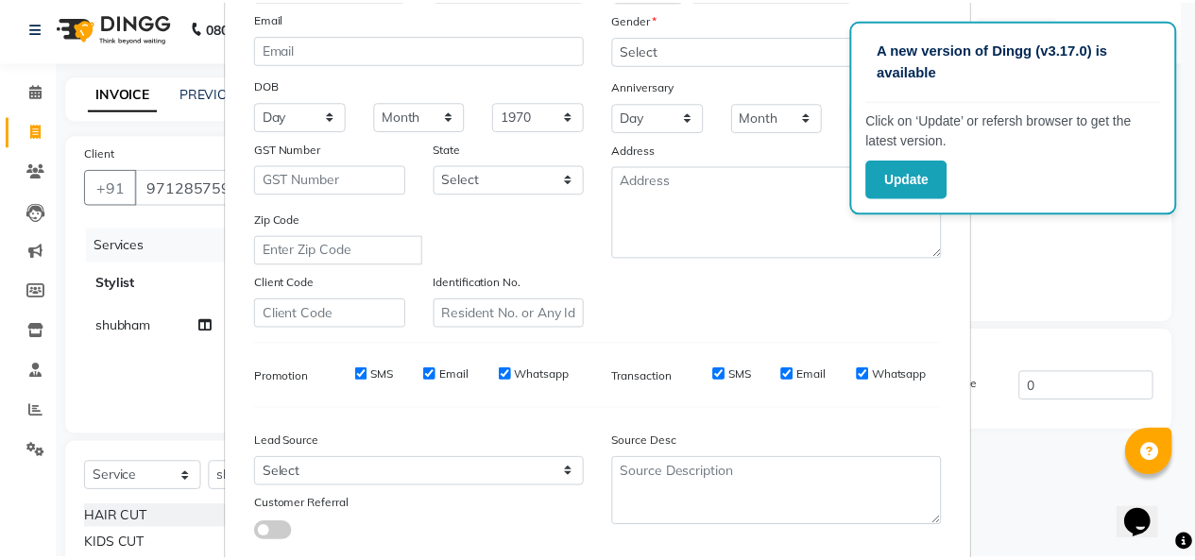
scroll to position [308, 0]
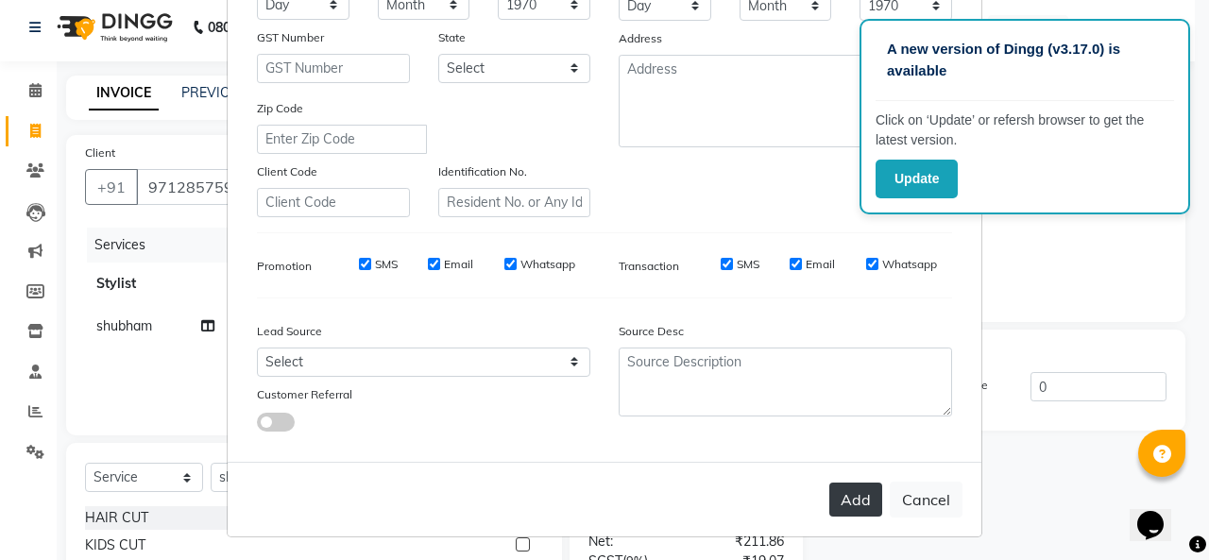
click at [858, 494] on button "Add" at bounding box center [856, 500] width 53 height 34
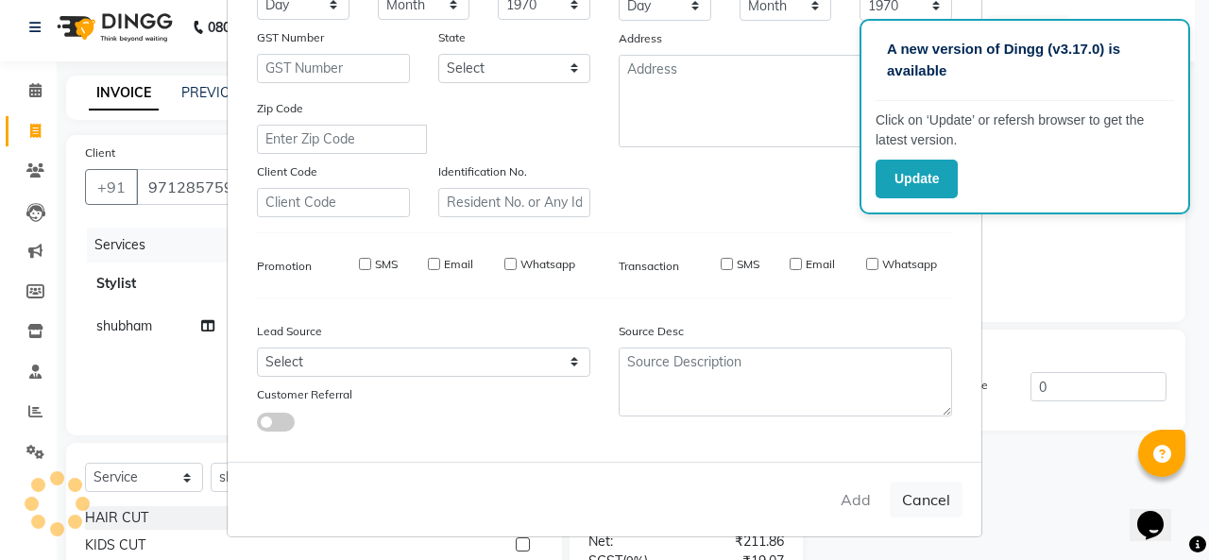
select select
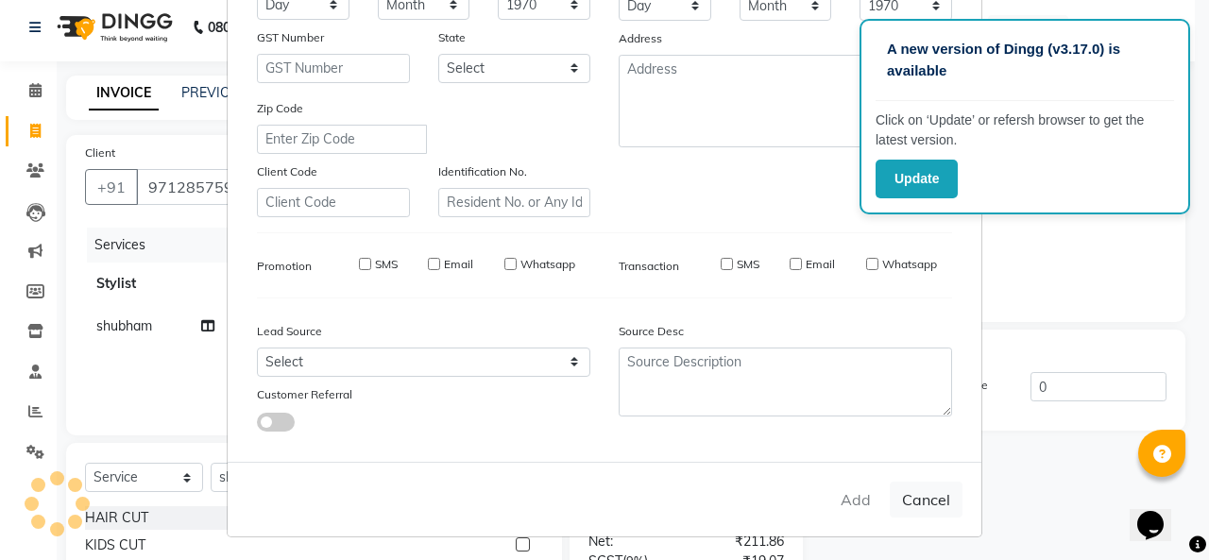
select select
checkbox input "false"
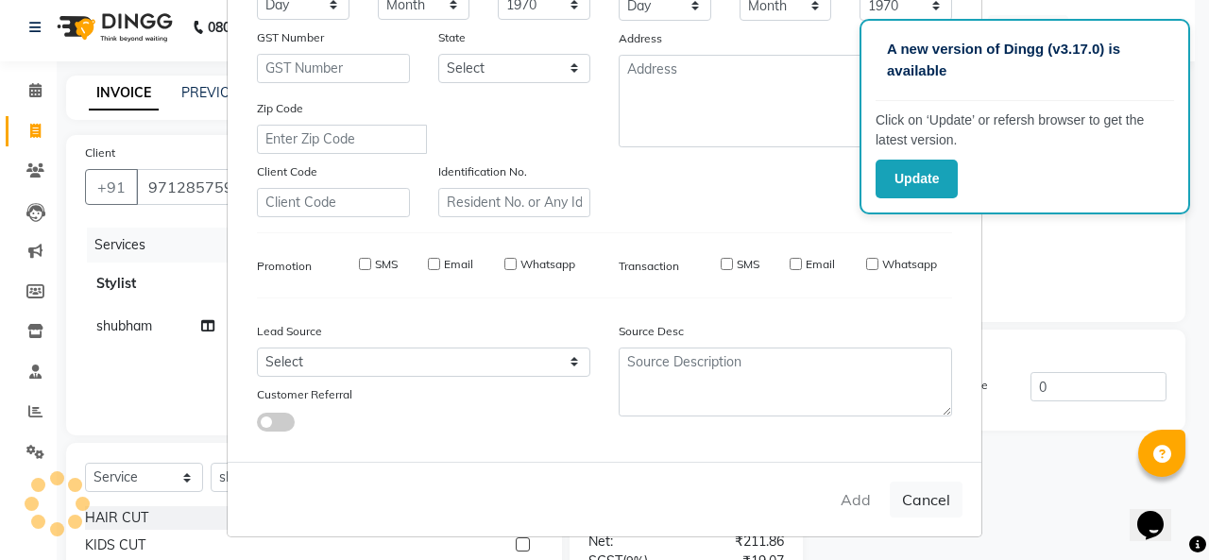
checkbox input "false"
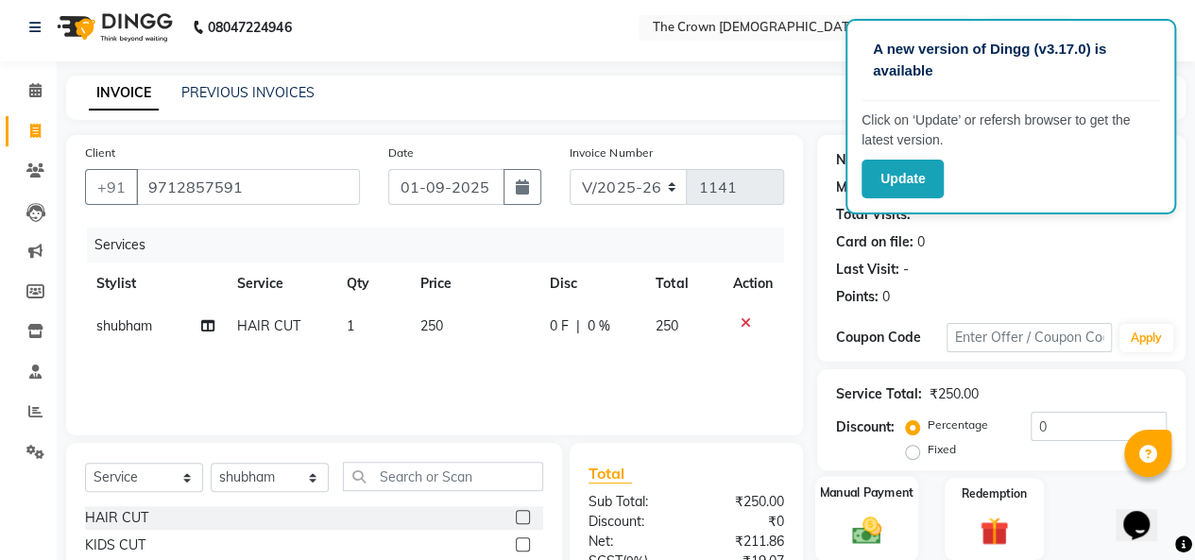
click at [826, 521] on div "Manual Payment" at bounding box center [866, 519] width 103 height 86
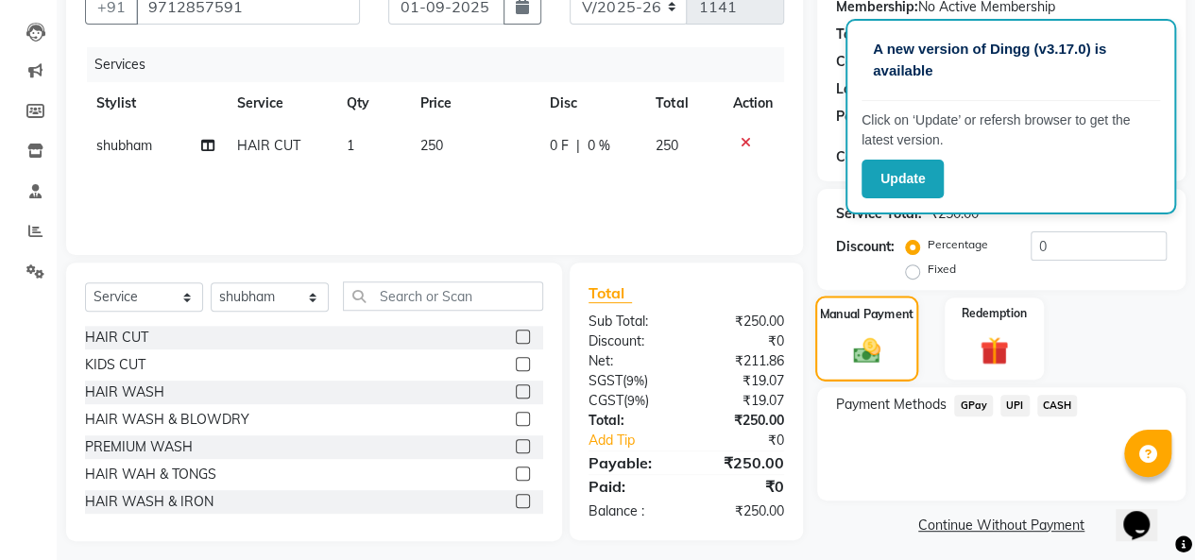
scroll to position [196, 0]
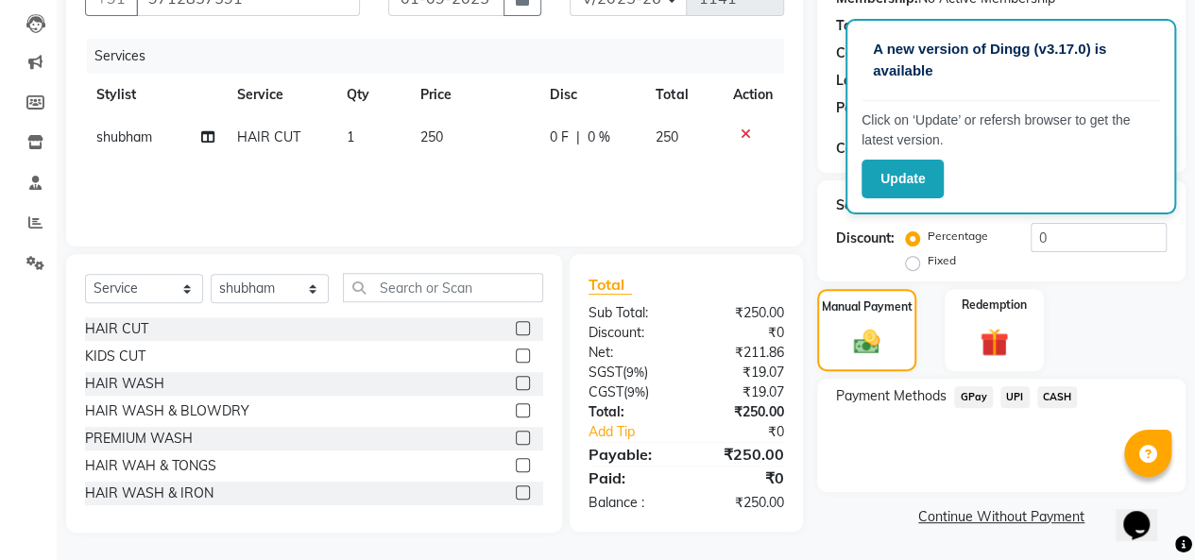
click at [1056, 398] on span "CASH" at bounding box center [1057, 397] width 41 height 22
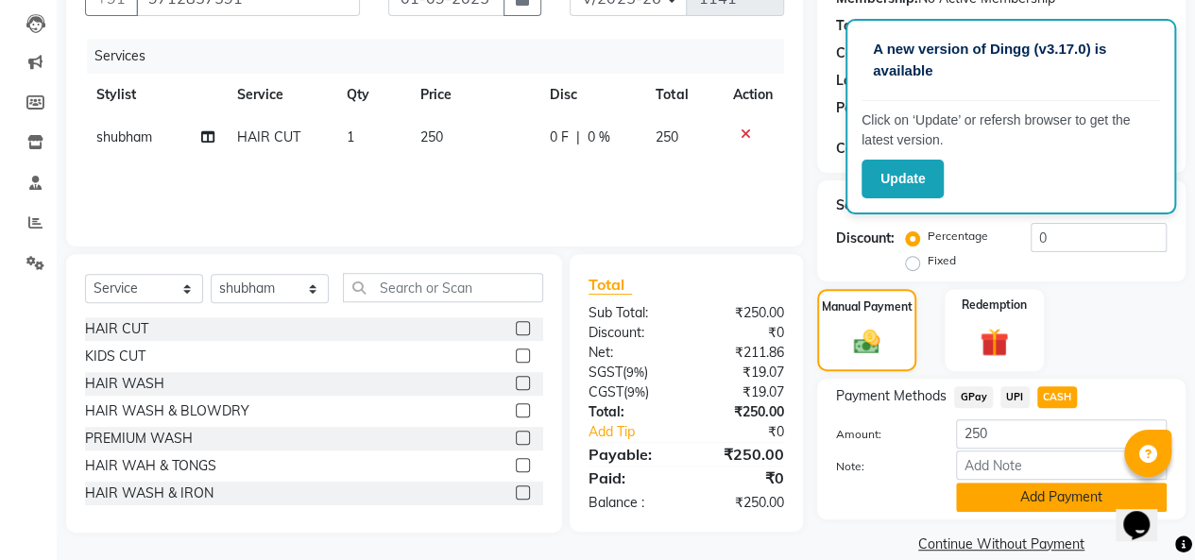
click at [1034, 496] on button "Add Payment" at bounding box center [1061, 497] width 211 height 29
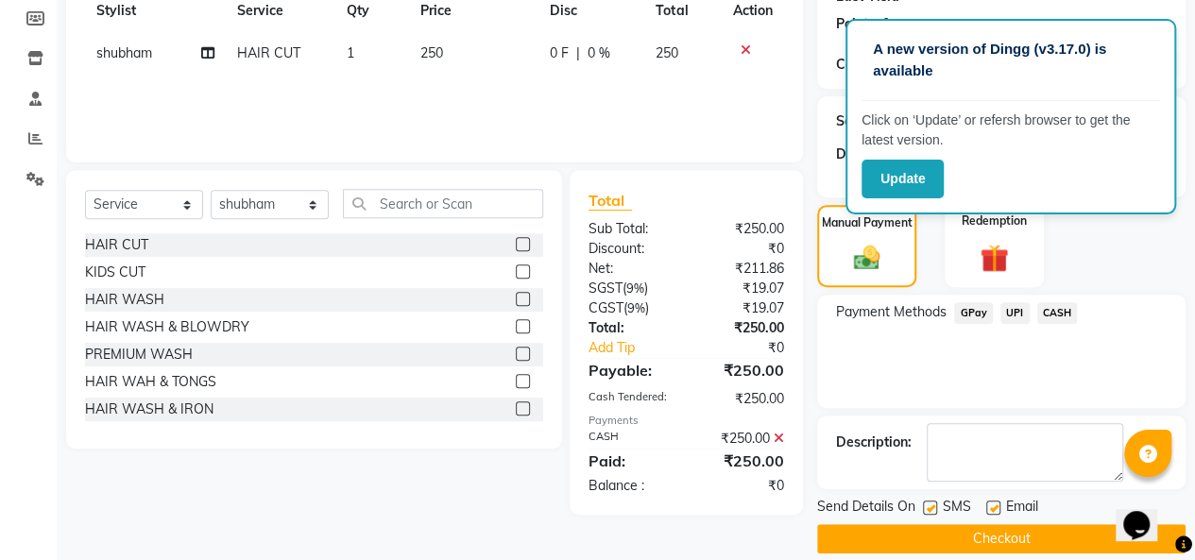
scroll to position [299, 0]
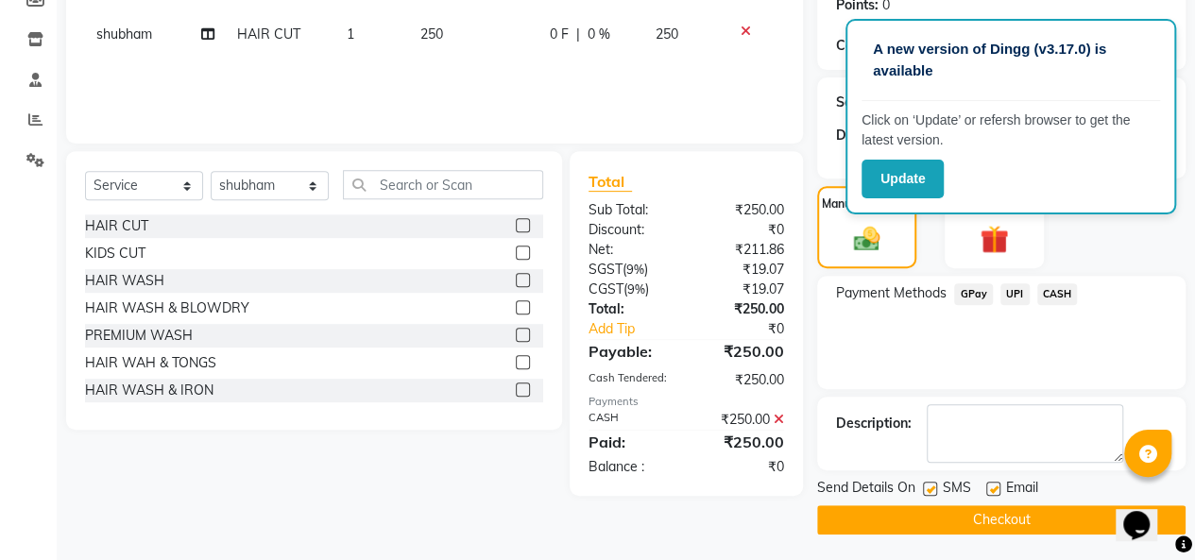
click at [995, 484] on label at bounding box center [993, 489] width 14 height 14
click at [995, 484] on input "checkbox" at bounding box center [992, 490] width 12 height 12
checkbox input "false"
click at [971, 511] on button "Checkout" at bounding box center [1001, 519] width 368 height 29
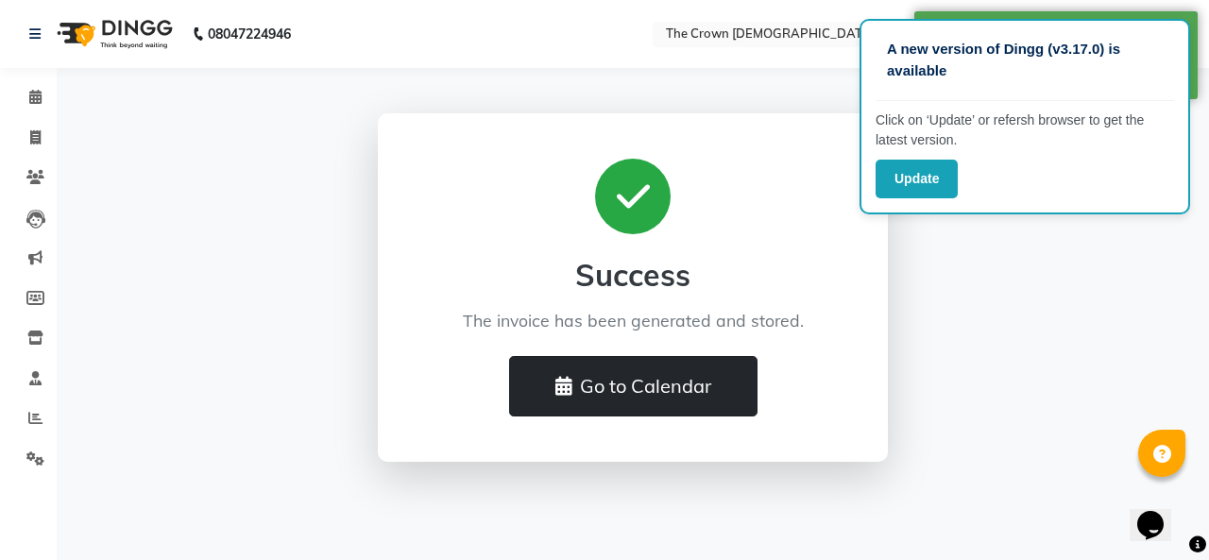
click at [707, 379] on button "Go to Calendar" at bounding box center [633, 386] width 248 height 60
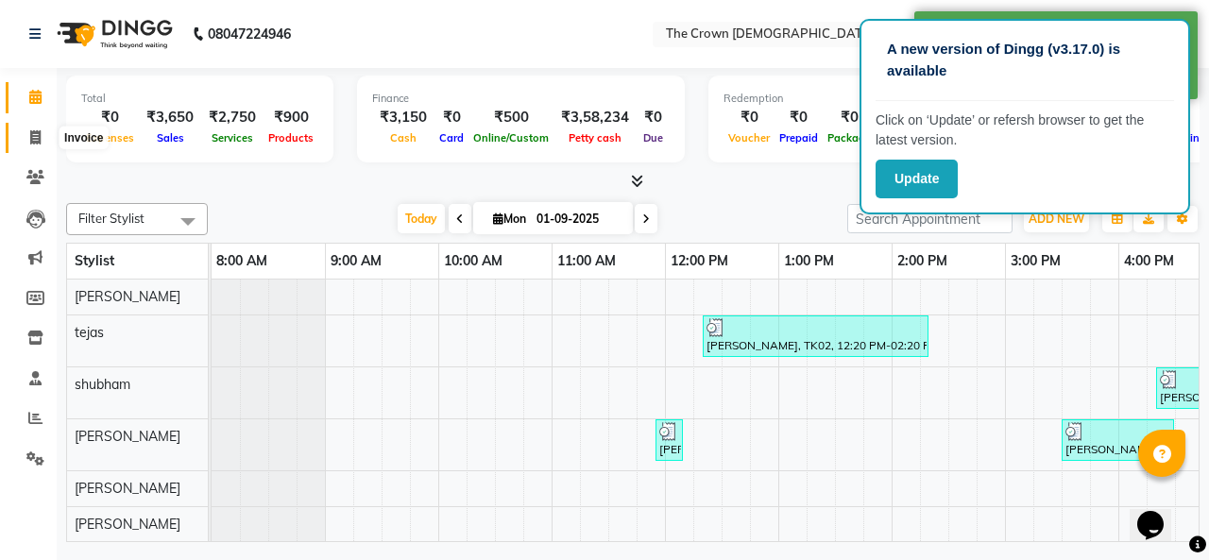
click at [36, 132] on icon at bounding box center [35, 137] width 10 height 14
select select "7627"
select select "service"
